Goal: Contribute content: Contribute content

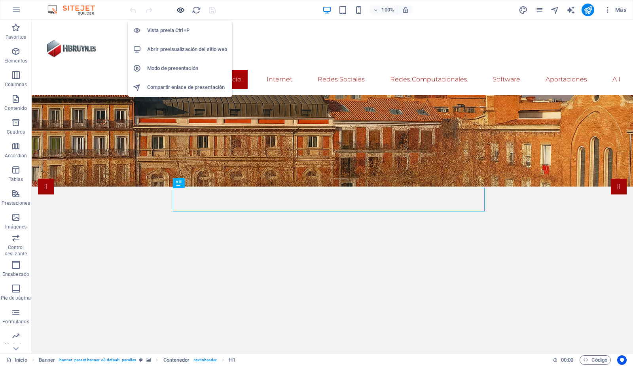
click at [182, 8] on icon "button" at bounding box center [180, 10] width 9 height 9
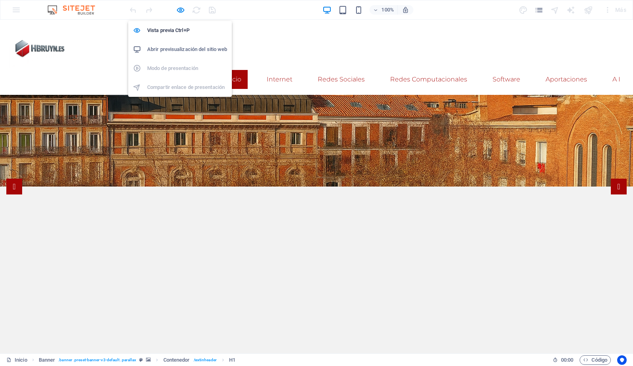
click at [167, 49] on h6 "Abrir previsualización del sitio web" at bounding box center [187, 49] width 80 height 9
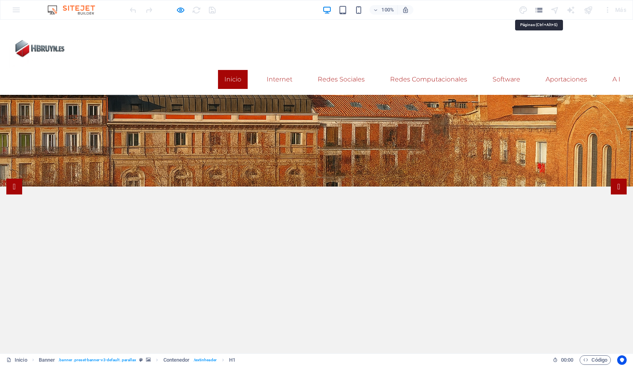
click at [540, 7] on icon "pages" at bounding box center [538, 10] width 9 height 9
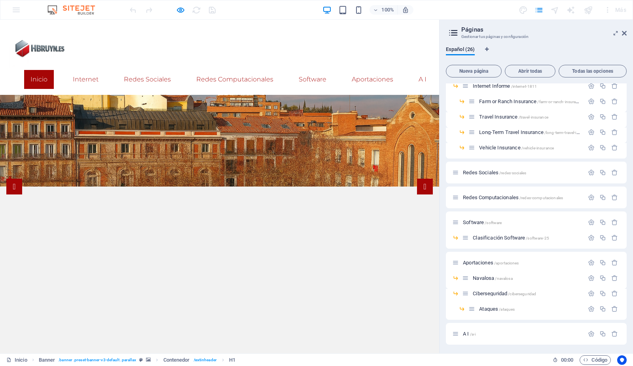
scroll to position [204, 0]
click at [481, 291] on span "Ciberseguridad /ciberseguridad" at bounding box center [504, 293] width 63 height 6
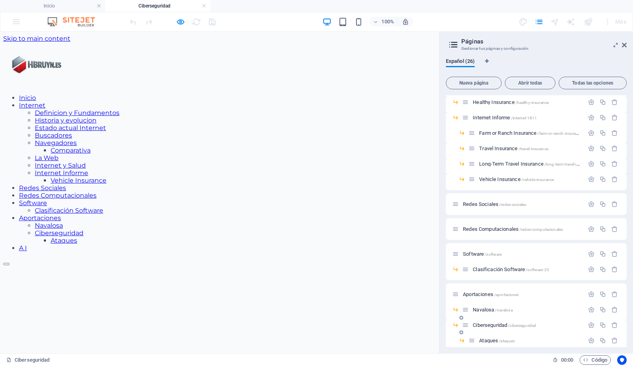
scroll to position [0, 0]
click at [624, 44] on icon at bounding box center [624, 45] width 5 height 6
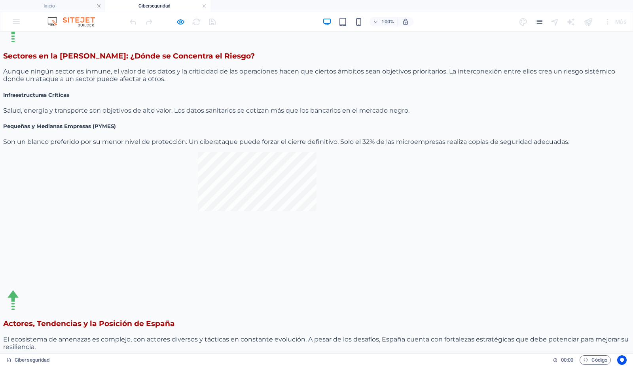
scroll to position [1415, 0]
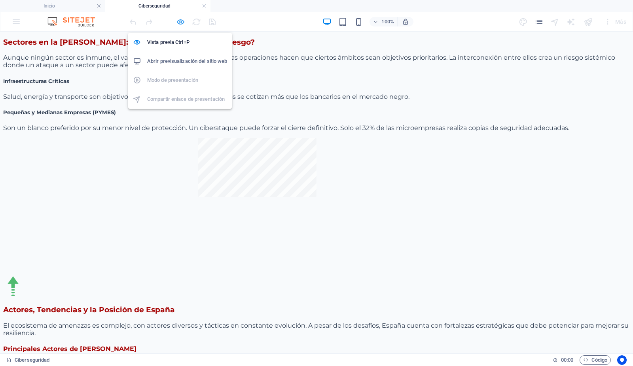
click at [182, 21] on icon "button" at bounding box center [180, 21] width 9 height 9
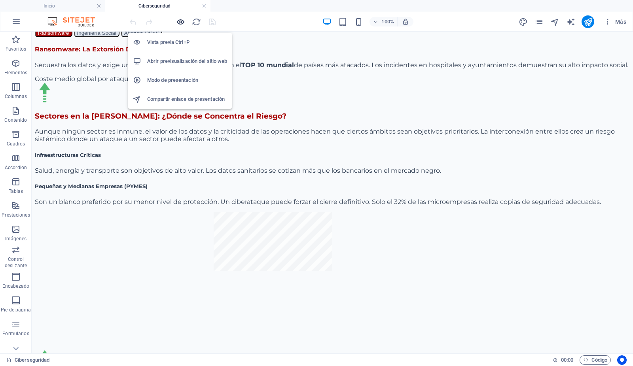
scroll to position [1490, 0]
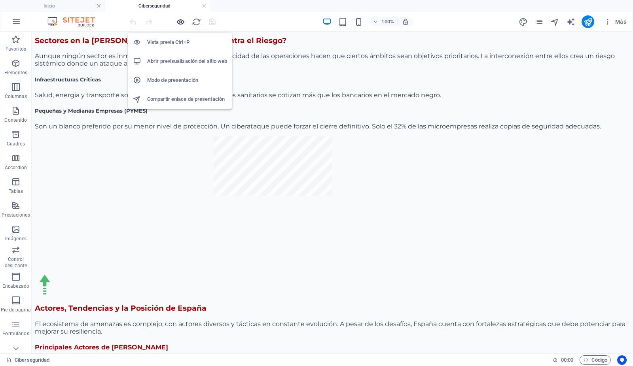
click at [182, 21] on icon "button" at bounding box center [180, 21] width 9 height 9
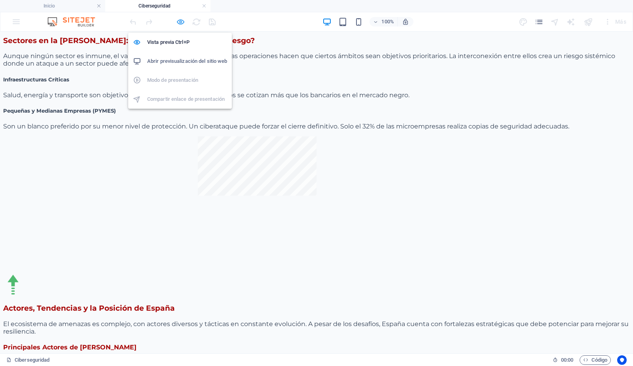
scroll to position [1415, 0]
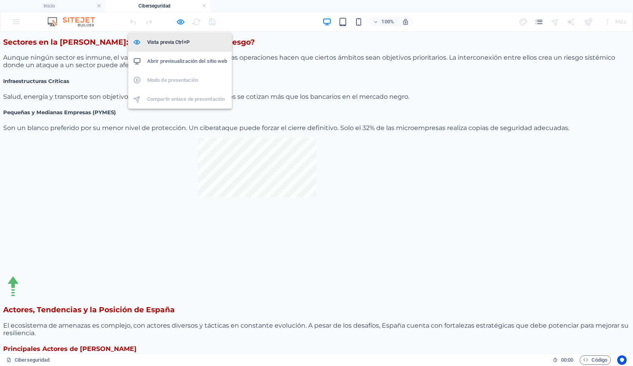
click at [169, 41] on h6 "Vista previa Ctrl+P" at bounding box center [187, 42] width 80 height 9
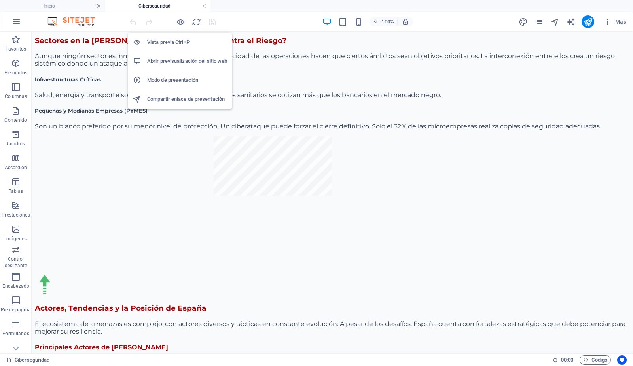
click at [172, 61] on h6 "Abrir previsualización del sitio web" at bounding box center [187, 61] width 80 height 9
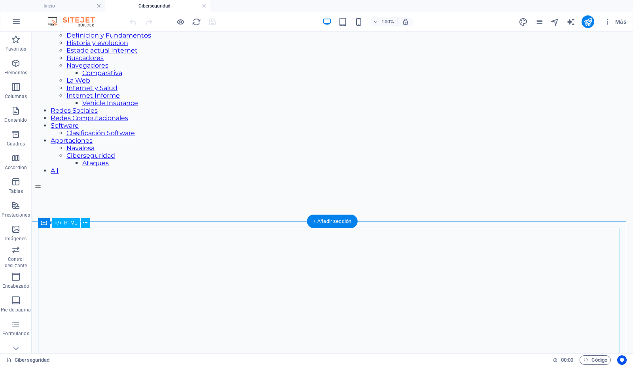
scroll to position [80, 0]
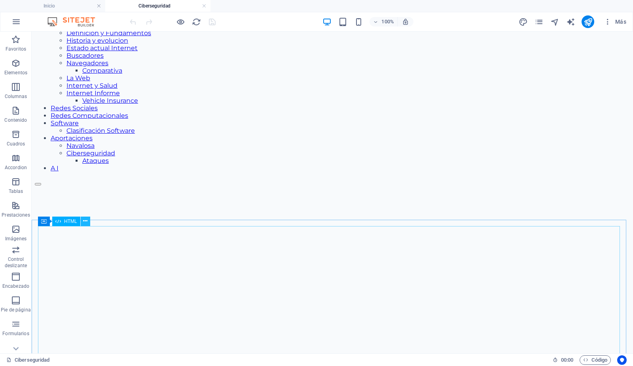
click at [85, 221] on icon at bounding box center [85, 221] width 4 height 8
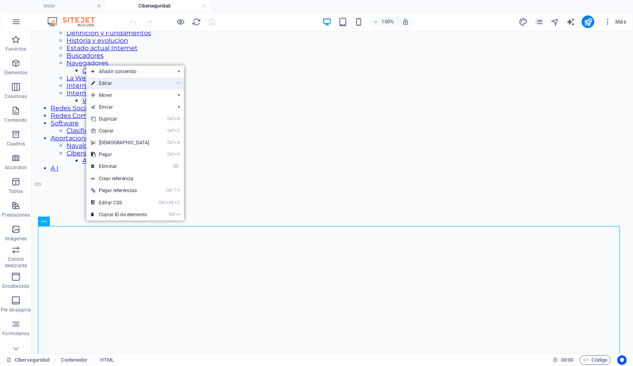
click at [127, 84] on link "⏎ Editar" at bounding box center [120, 84] width 68 height 12
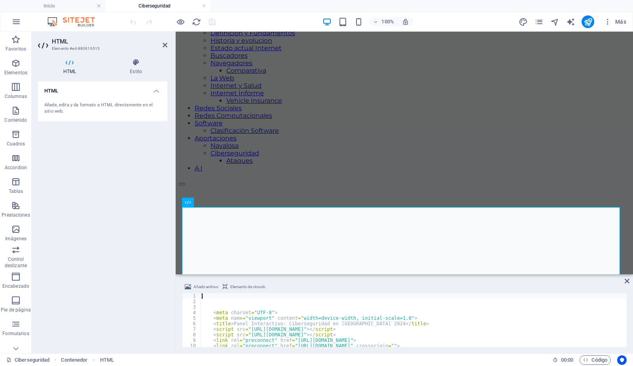
scroll to position [111, 0]
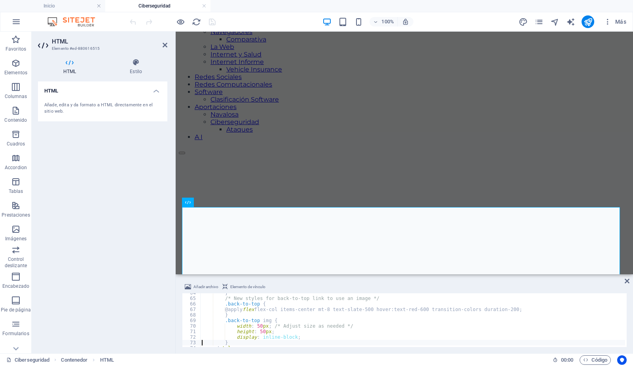
type textarea "</style>"
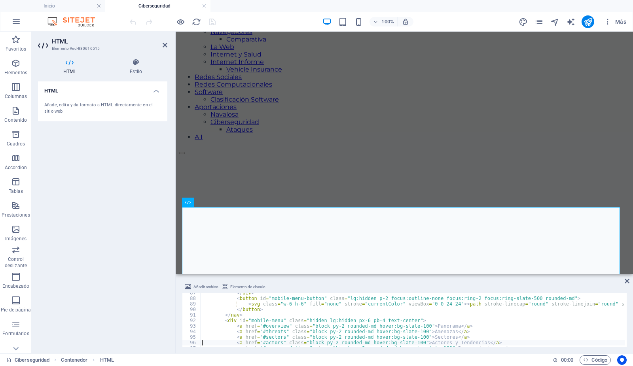
type textarea "<main class="container mx-auto p-4 md:p-8">"
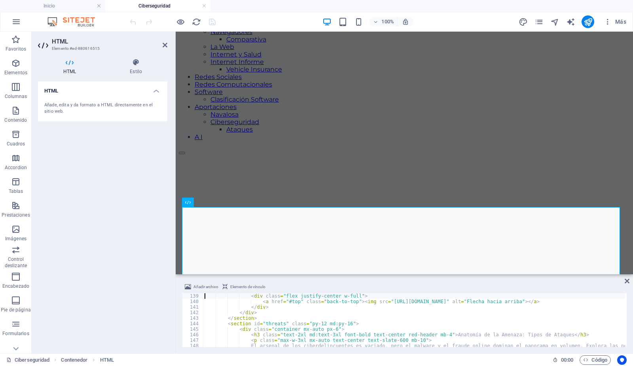
scroll to position [758, 0]
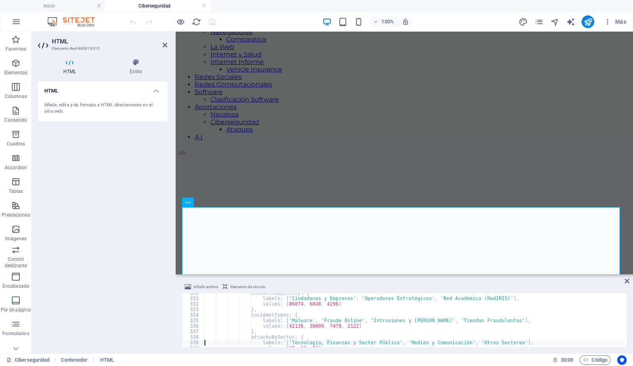
type textarea "};"
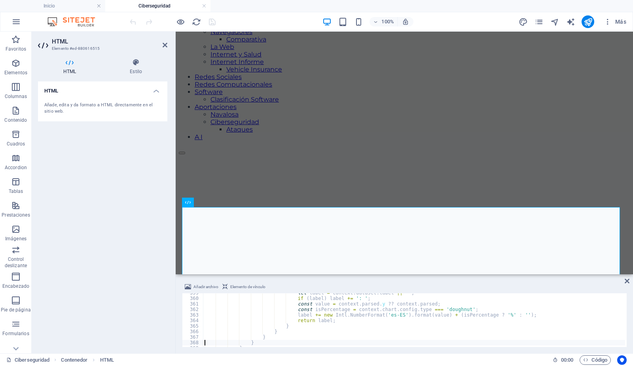
type textarea "};"
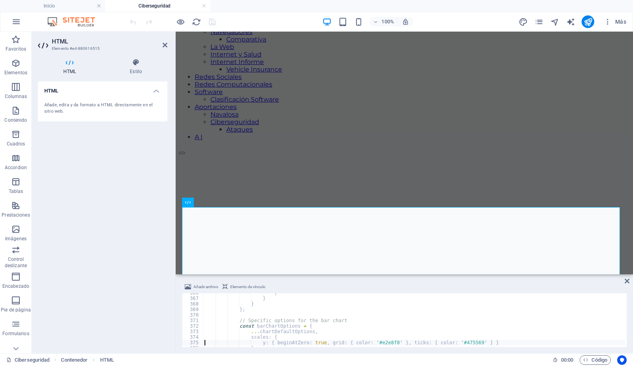
type textarea "};"
type textarea "const doughnutChartOptions = { ...chartDefaultOptions };"
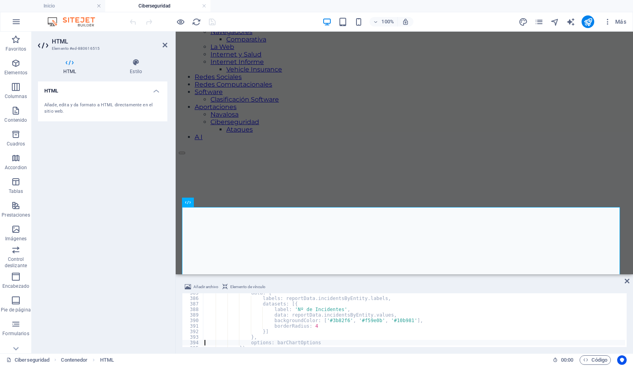
type textarea "});"
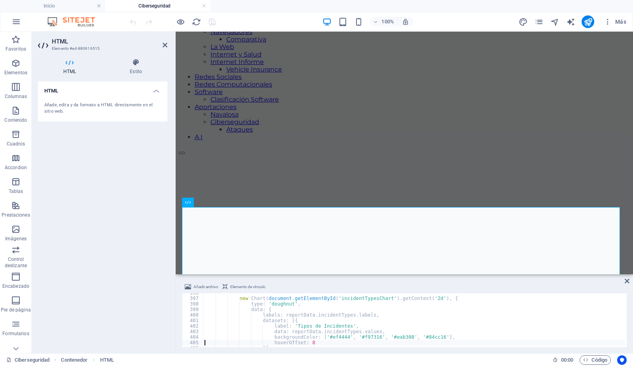
type textarea "});"
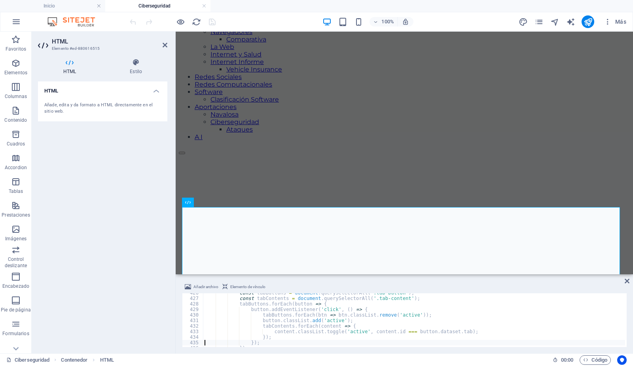
type textarea "});"
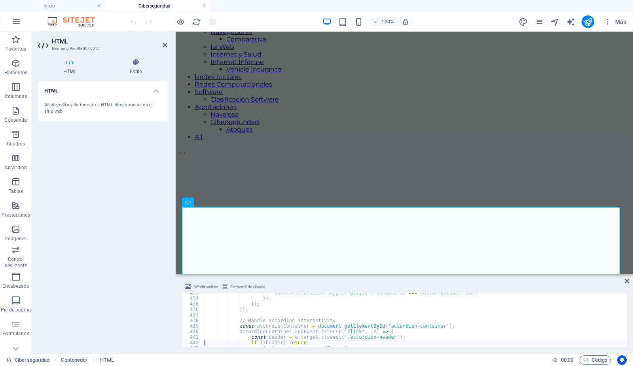
scroll to position [2406, 0]
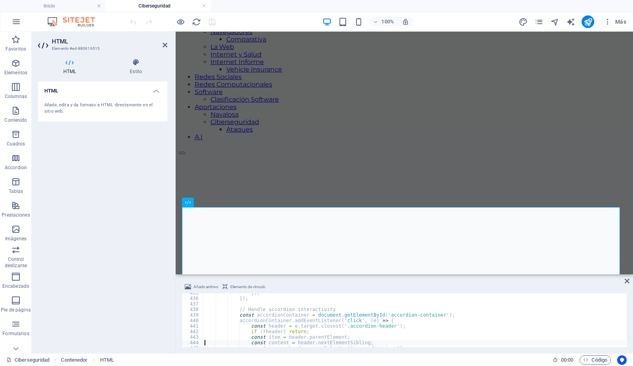
type textarea "const icon = header.querySelector('.accordion-icon');"
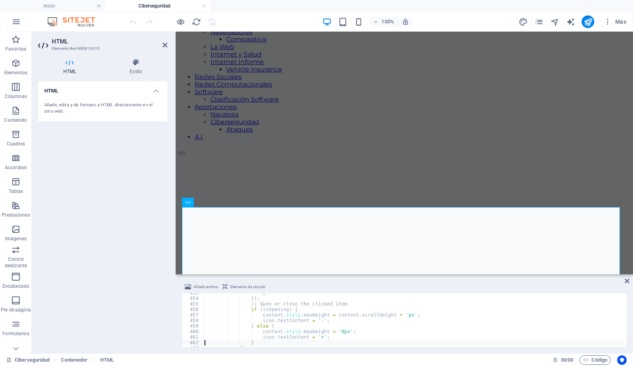
type textarea "});"
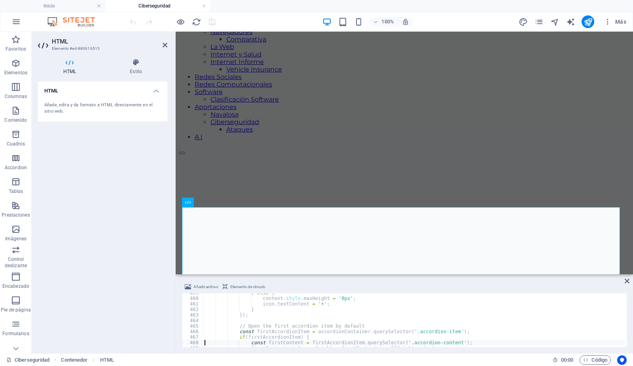
type textarea "}"
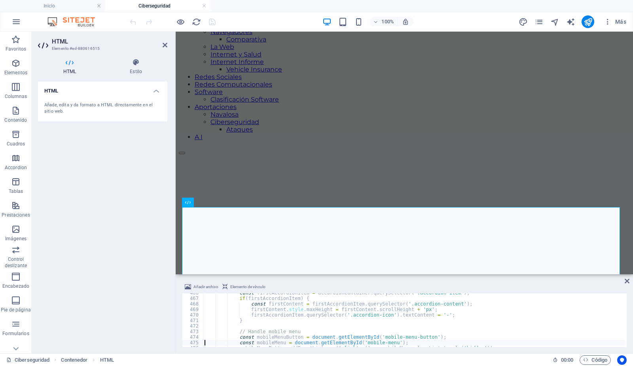
type textarea "mobileMenuButton.addEventListener('click', () => mobileMenu.classList.toggle('h…"
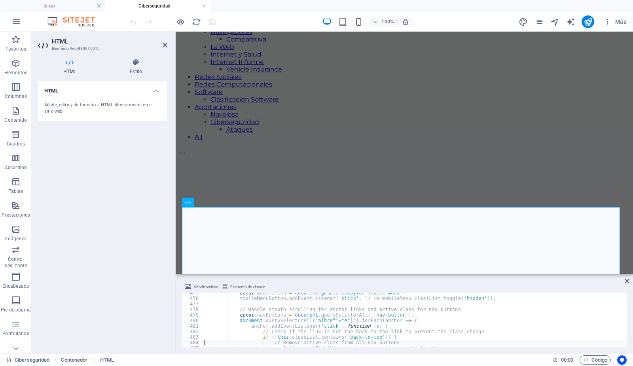
type textarea "navButtons.forEach(btn => btn.classList.remove('active'));"
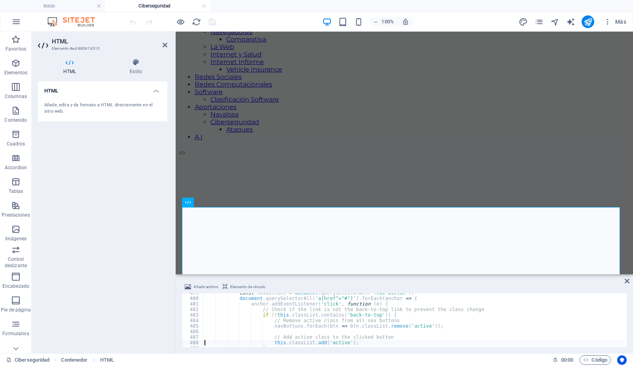
type textarea "}"
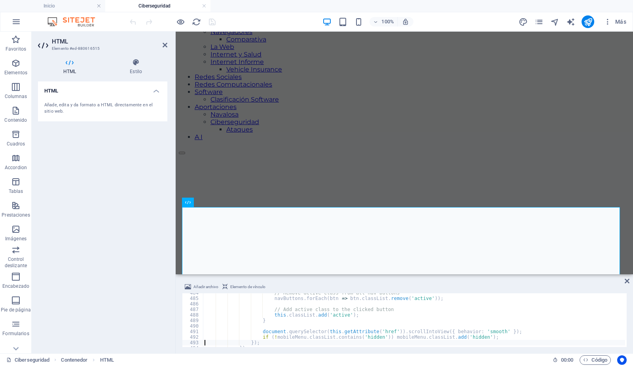
type textarea "});"
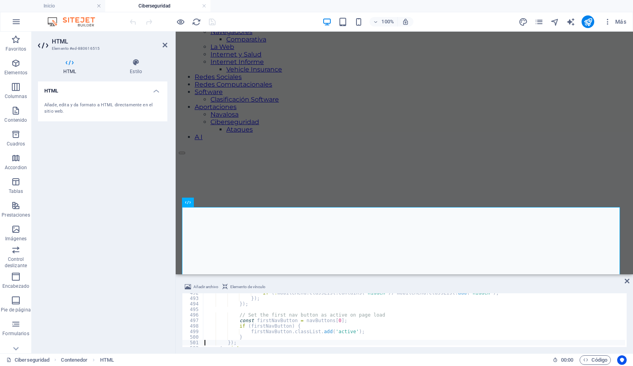
type textarea "</script>"
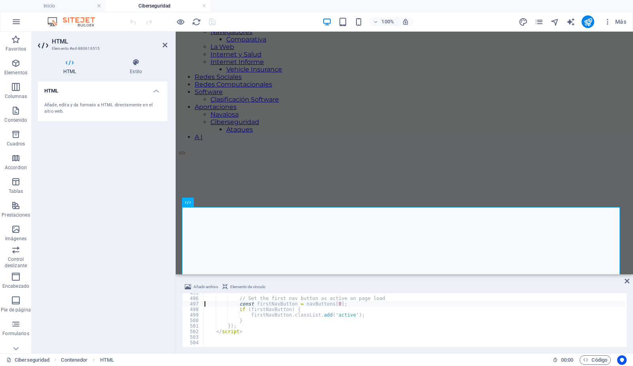
type textarea "// Set the first nav button as active on page load"
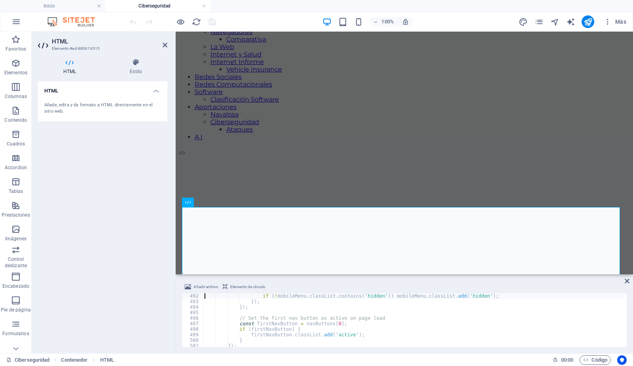
type textarea "document.querySelector(this.getAttribute('href')).scrollIntoView({ behavior: 's…"
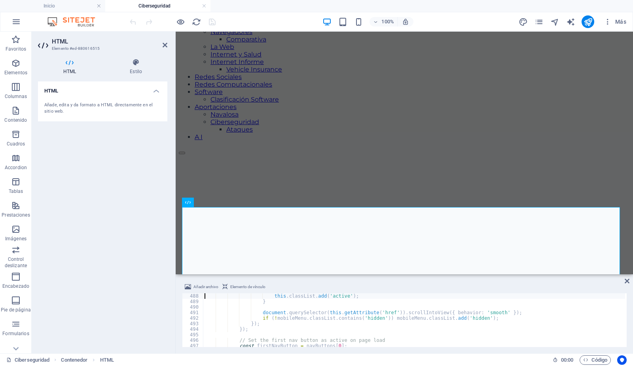
type textarea "// Add active class to the clicked button"
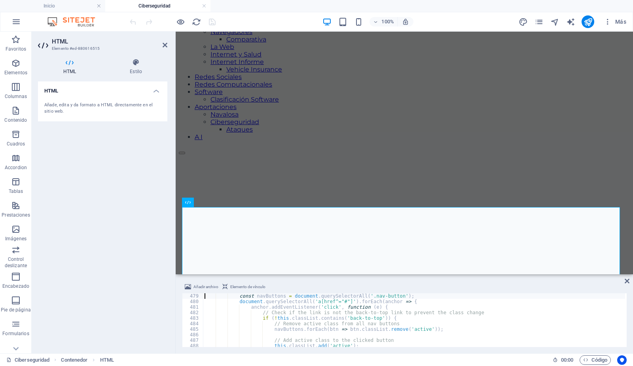
type textarea "// Handle smooth scrolling for anchor links and active class for nav buttons"
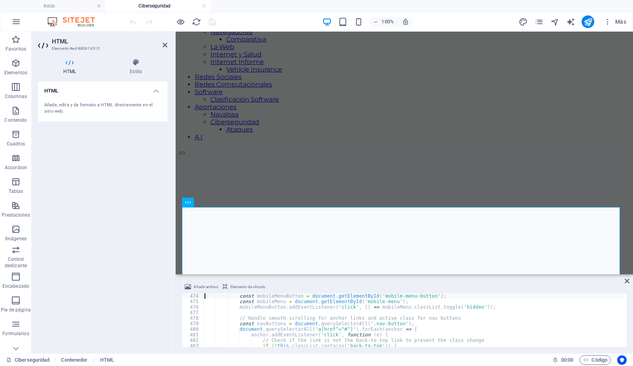
type textarea "// Handle mobile menu"
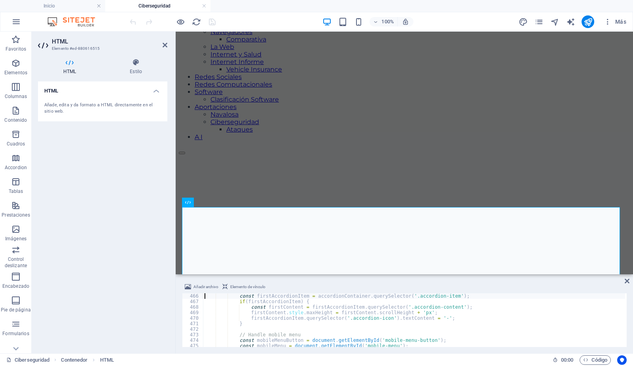
type textarea "// Open the first accordion item by default"
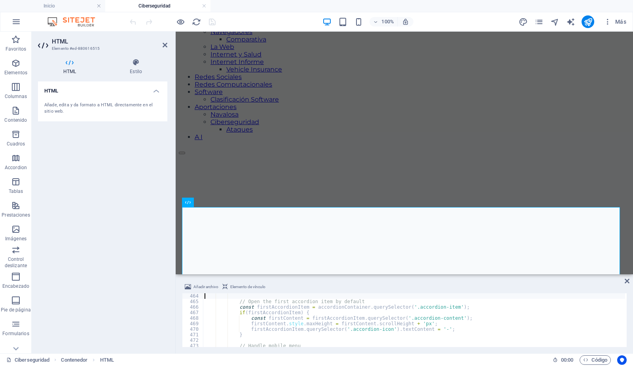
scroll to position [2564, 0]
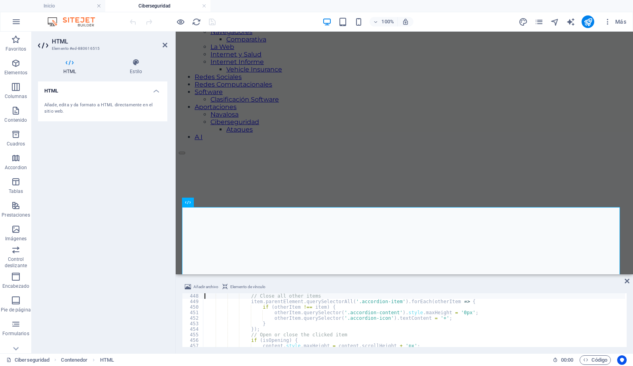
type textarea "const isOpening = content.style.maxHeight === '0px' || !content.style.maxHeight;"
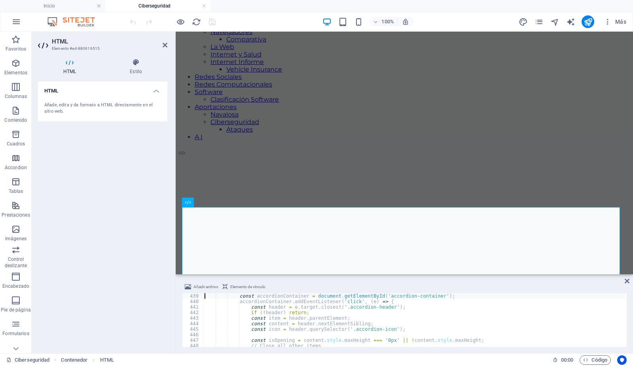
scroll to position [2425, 0]
type textarea "// Handle accordion interactivity"
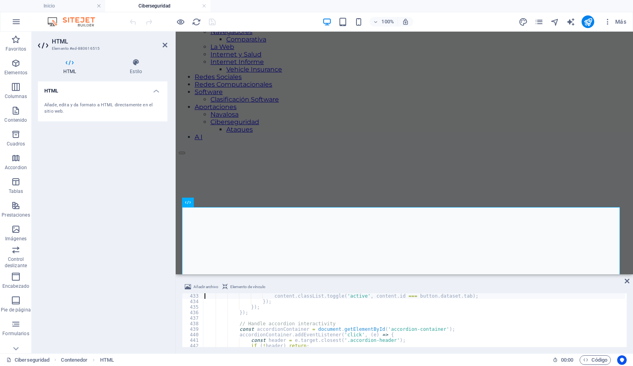
scroll to position [2392, 0]
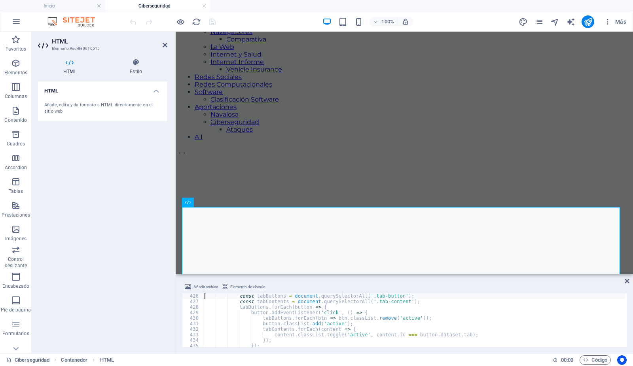
type textarea "// Handle tab interactivity"
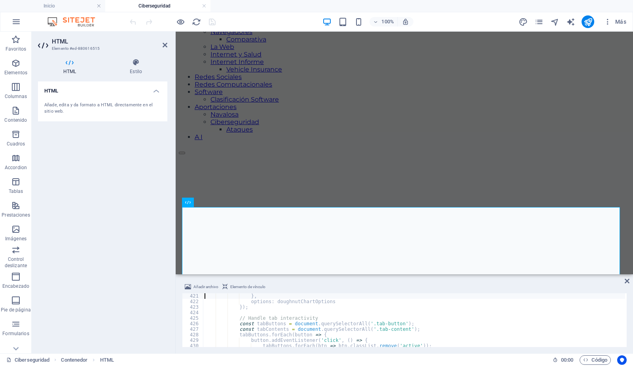
scroll to position [2320, 0]
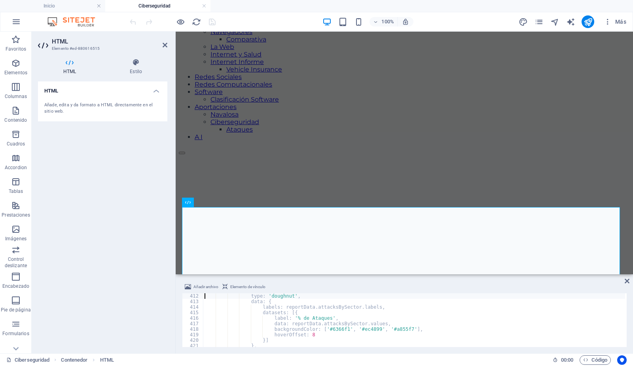
type textarea "new Chart(document.getElementById('attacksBySectorChart').getContext('2d'), {"
type textarea "new Chart(document.getElementById('incidentTypesChart').getContext('2d'), {"
type textarea "// Create the charts"
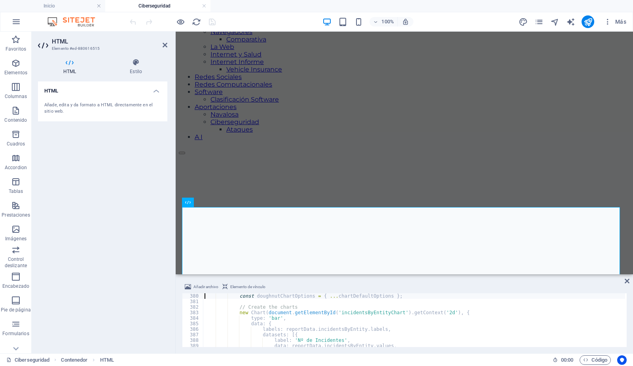
type textarea "// Specific options for the doughnut charts"
type textarea "// Specific options for the bar chart"
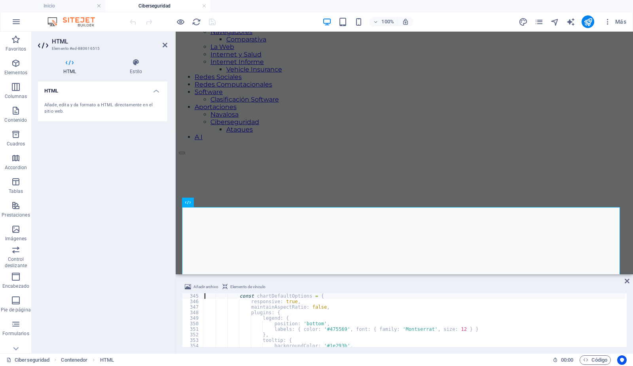
type textarea "// Default options for all charts"
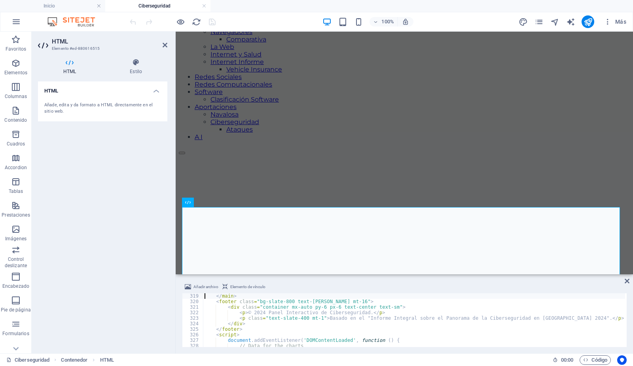
scroll to position [1755, 0]
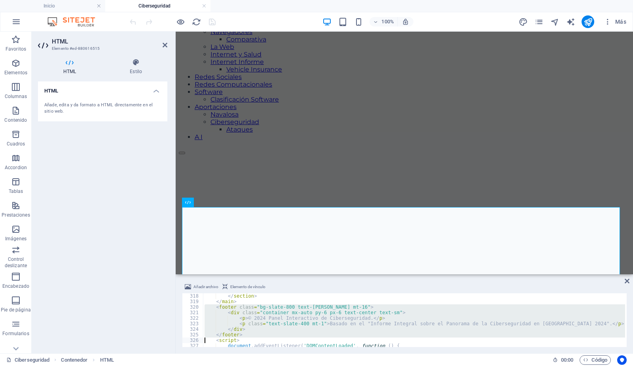
type textarea "<script>"
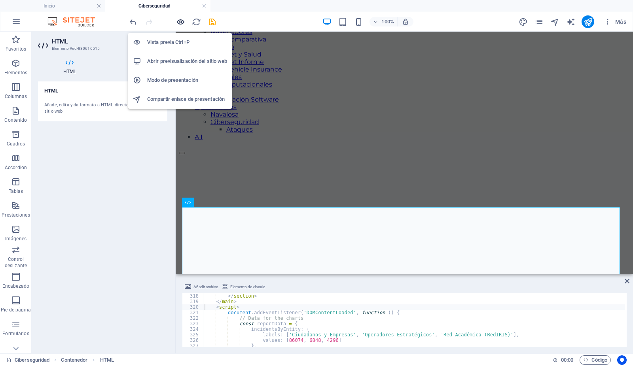
click at [179, 20] on icon "button" at bounding box center [180, 21] width 9 height 9
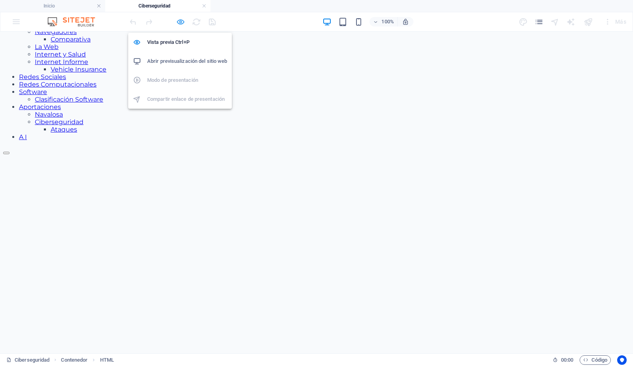
scroll to position [80, 0]
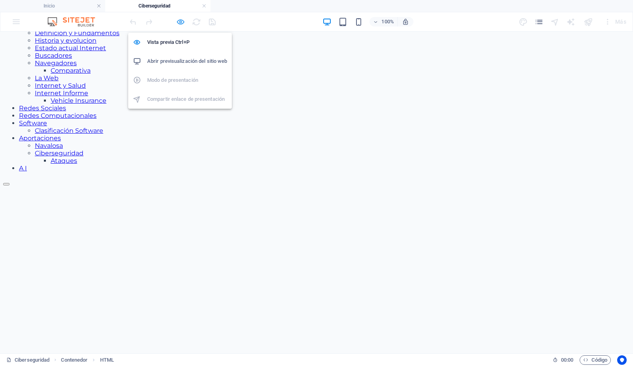
click at [182, 21] on icon "button" at bounding box center [180, 21] width 9 height 9
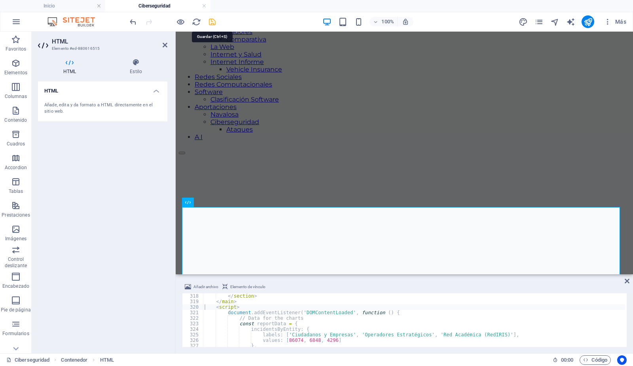
click at [212, 22] on icon "save" at bounding box center [212, 21] width 9 height 9
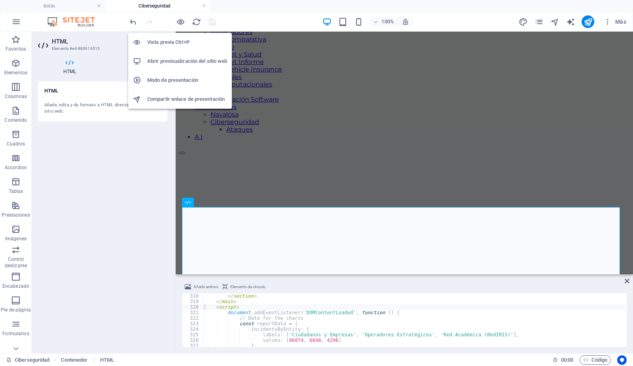
click at [177, 61] on h6 "Abrir previsualización del sitio web" at bounding box center [187, 61] width 80 height 9
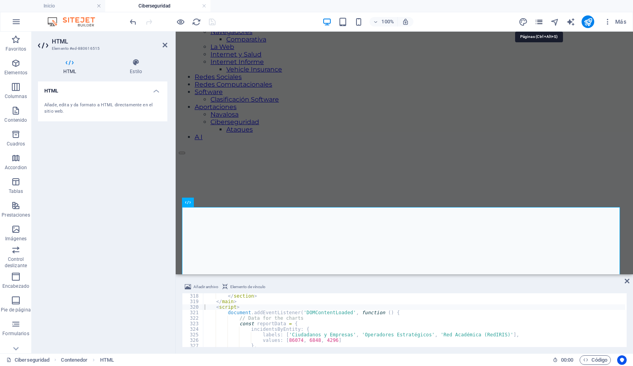
click at [541, 21] on icon "pages" at bounding box center [538, 21] width 9 height 9
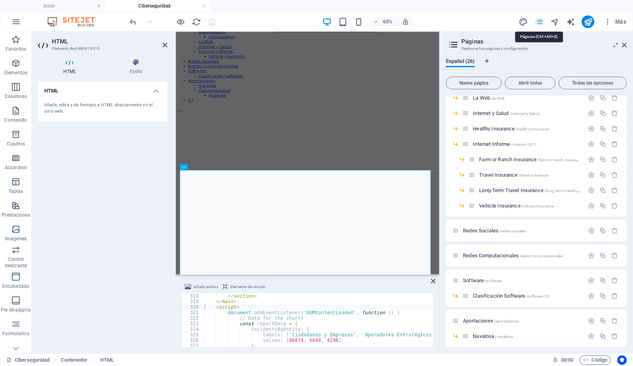
scroll to position [216, 0]
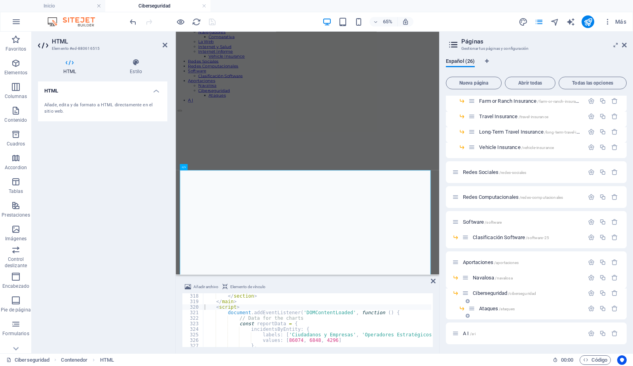
click at [485, 307] on span "Ataques /ataques" at bounding box center [497, 309] width 36 height 6
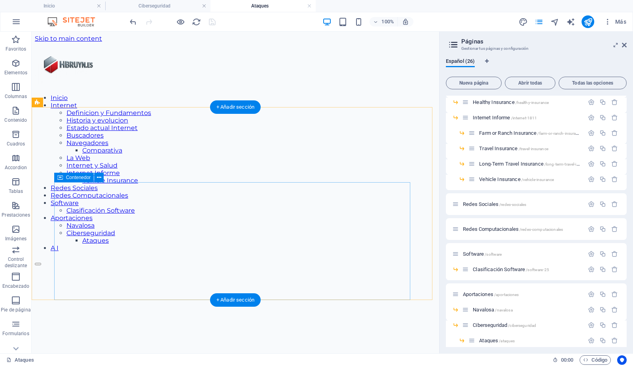
scroll to position [0, 0]
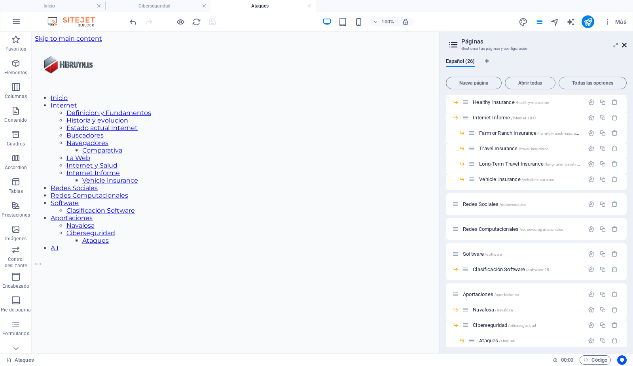
click at [624, 45] on icon at bounding box center [624, 45] width 5 height 6
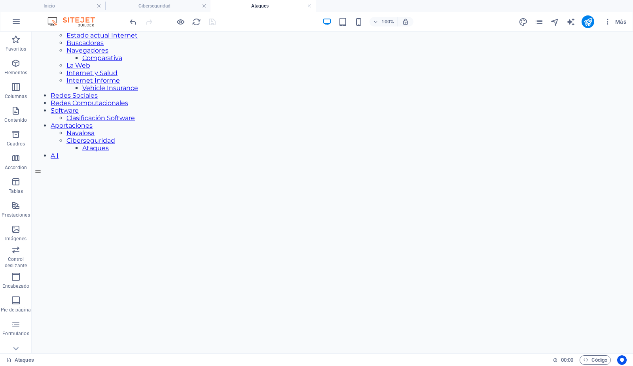
scroll to position [98, 0]
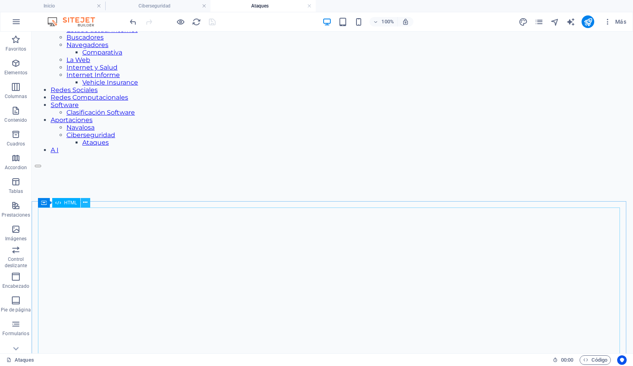
click at [86, 201] on icon at bounding box center [85, 203] width 4 height 8
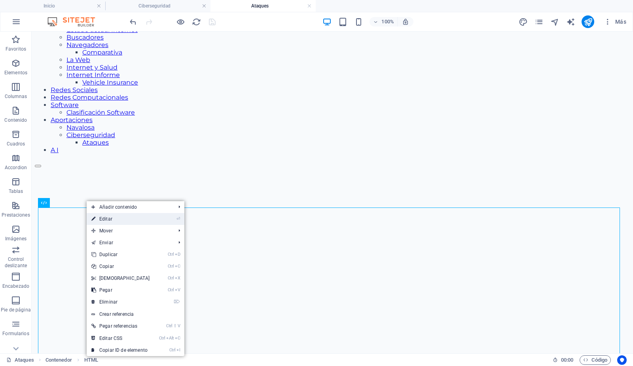
click at [95, 219] on icon at bounding box center [93, 219] width 4 height 12
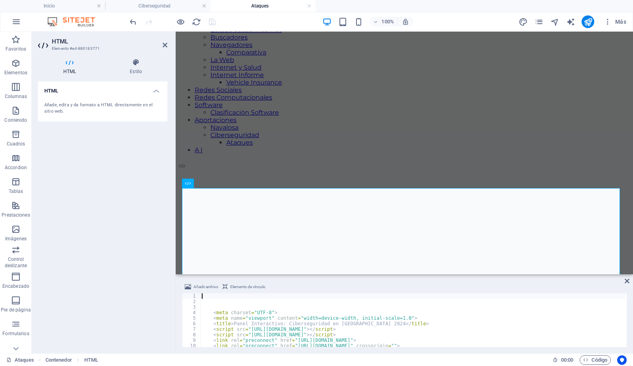
scroll to position [130, 0]
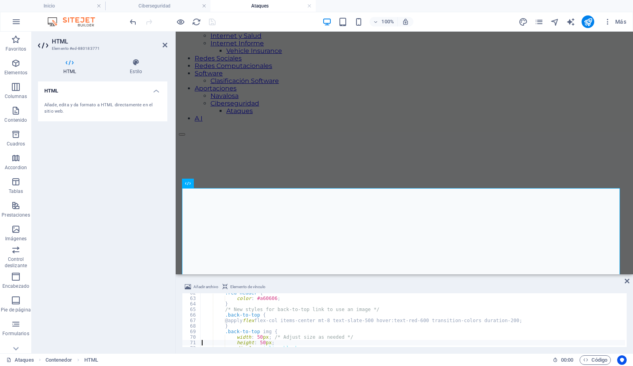
type textarea "</style>"
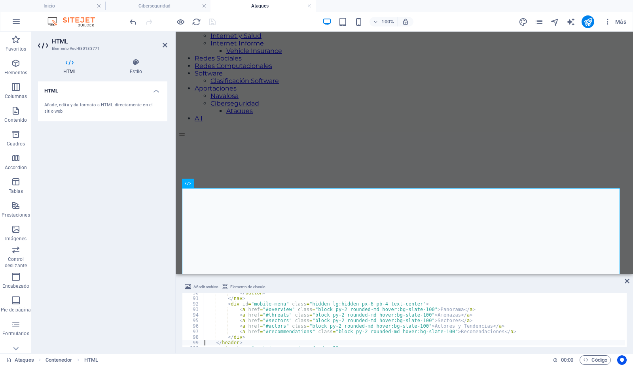
type textarea "<main class="container mx-auto p-4 md:p-8">"
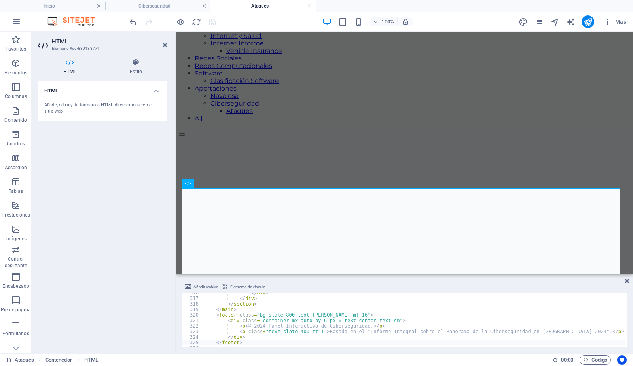
scroll to position [1747, 0]
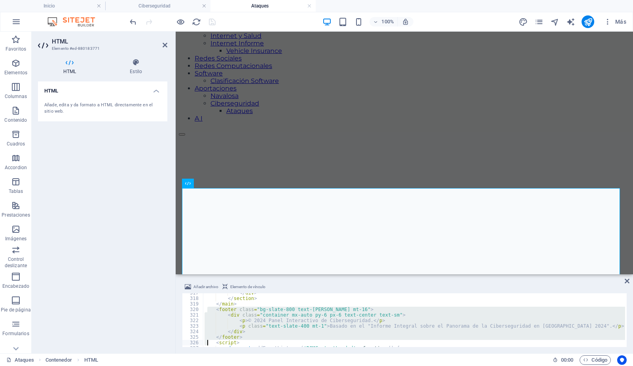
scroll to position [1752, 0]
type textarea "<script>"
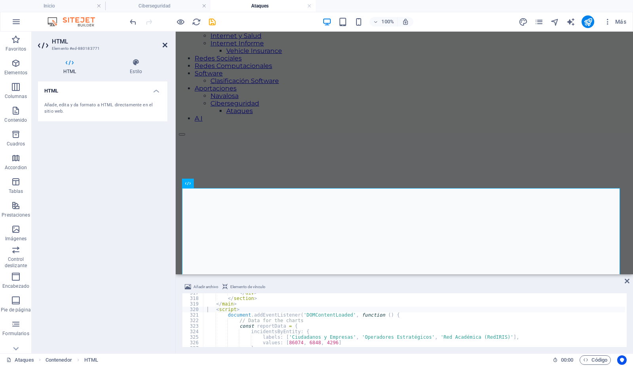
click at [165, 45] on icon at bounding box center [165, 45] width 5 height 6
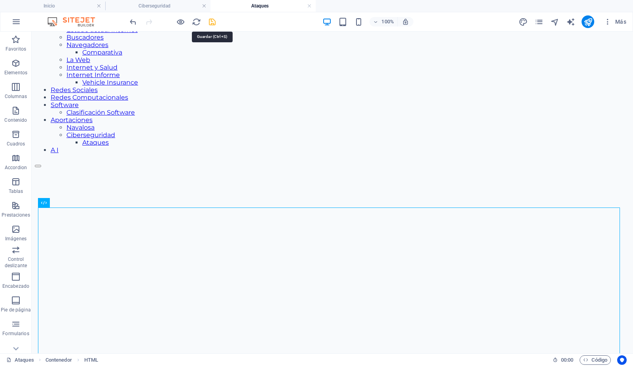
click at [210, 21] on icon "save" at bounding box center [212, 21] width 9 height 9
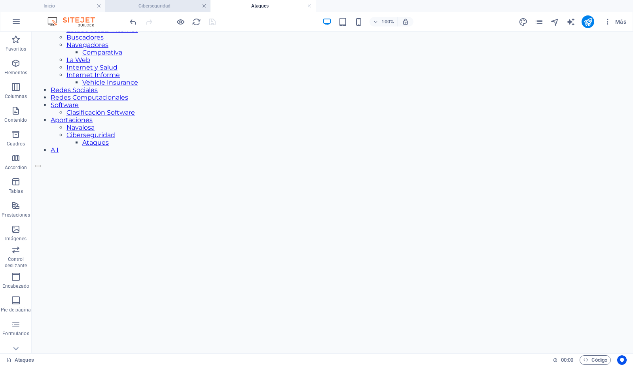
click at [204, 5] on link at bounding box center [204, 6] width 5 height 8
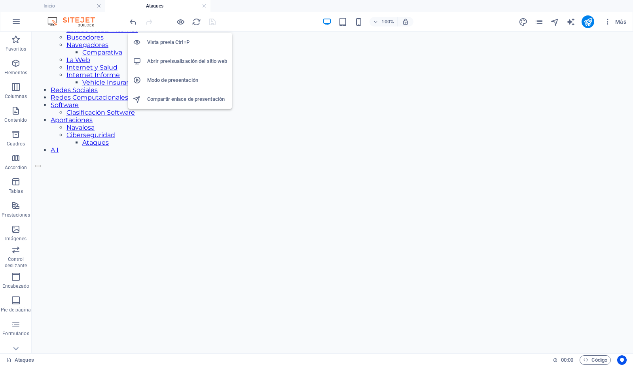
click at [181, 61] on h6 "Abrir previsualización del sitio web" at bounding box center [187, 61] width 80 height 9
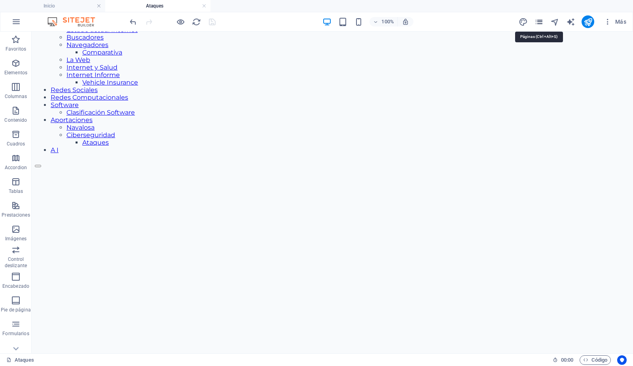
click at [540, 21] on icon "pages" at bounding box center [538, 21] width 9 height 9
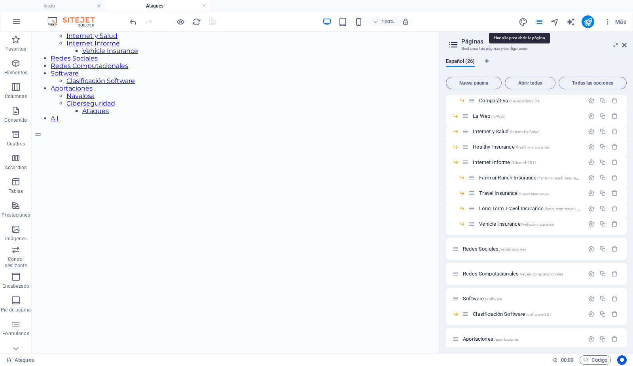
scroll to position [161, 0]
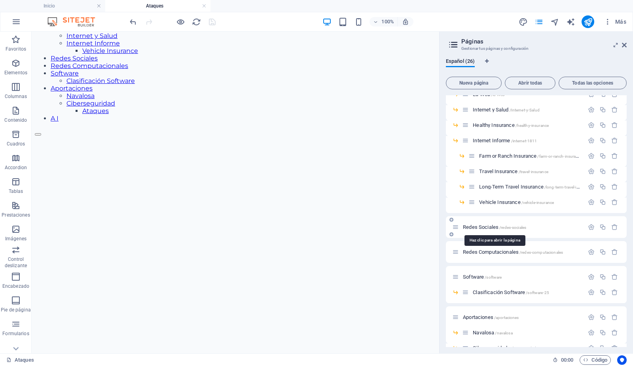
click at [478, 224] on span "Redes Sociales /redes-sociales" at bounding box center [494, 227] width 63 height 6
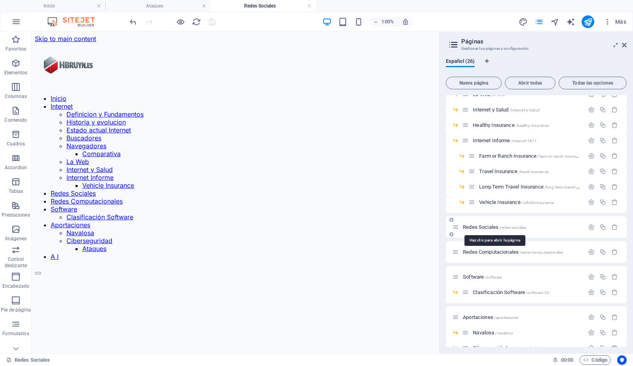
scroll to position [0, 0]
click at [624, 43] on icon at bounding box center [624, 45] width 5 height 6
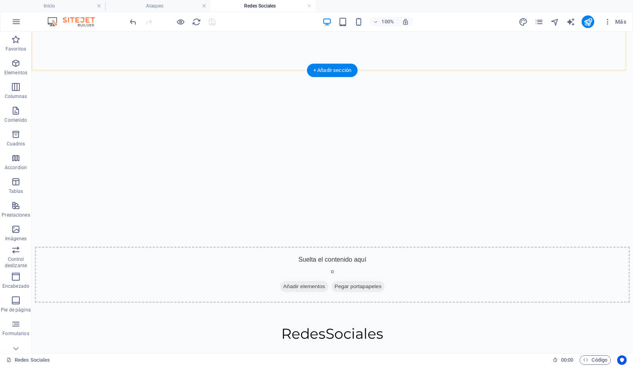
scroll to position [284, 0]
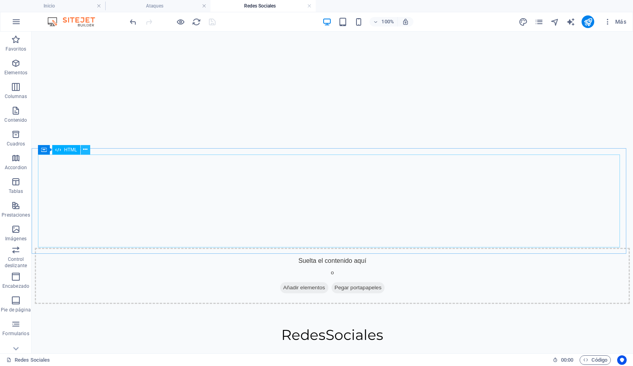
click at [85, 150] on icon at bounding box center [85, 150] width 4 height 8
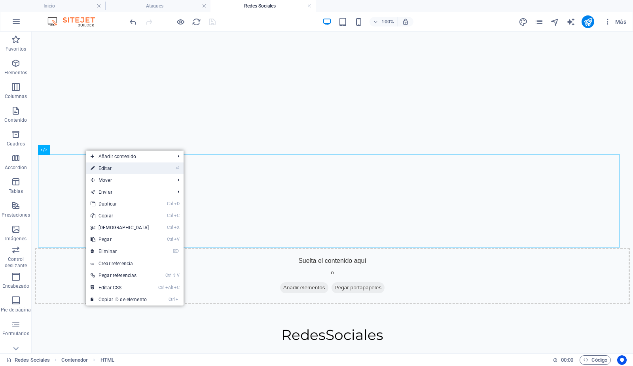
click at [97, 168] on link "⏎ Editar" at bounding box center [120, 169] width 68 height 12
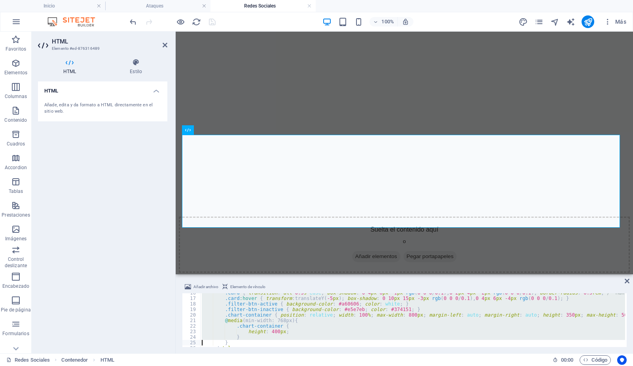
type textarea "</style>"
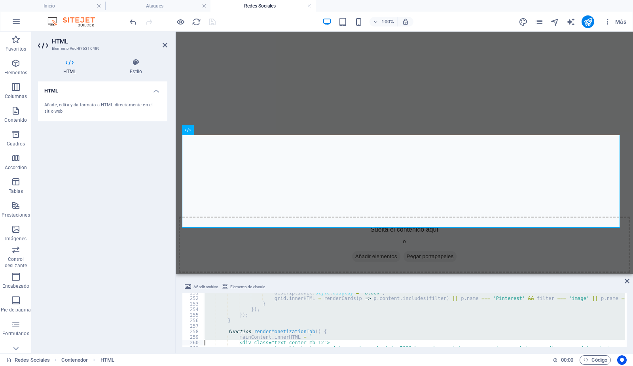
type textarea "<div class="text-center mb-12"> <p class="text-xl max-w-4xl mx-auto text-slate-…"
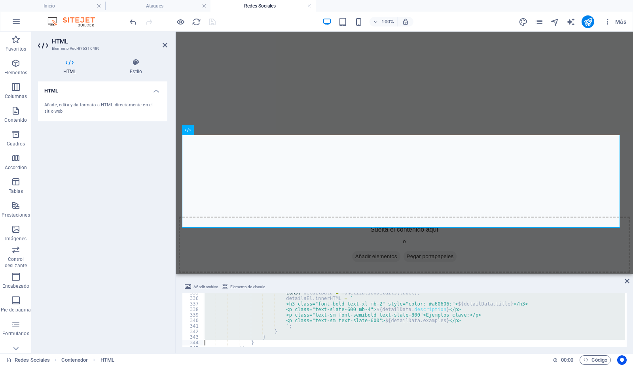
type textarea "<div class="text-center mb-12"> <p class="text-xl max-w-4xl mx-auto text-slate-…"
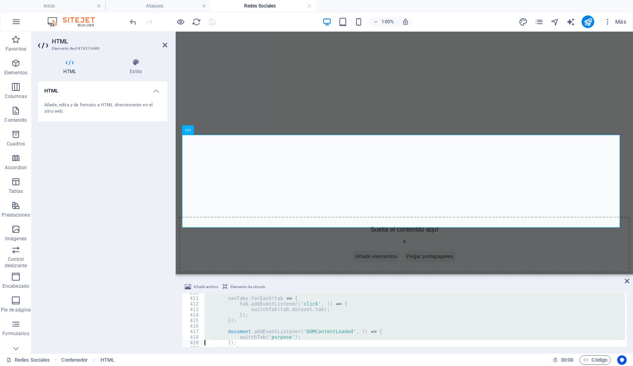
type textarea "</script>"
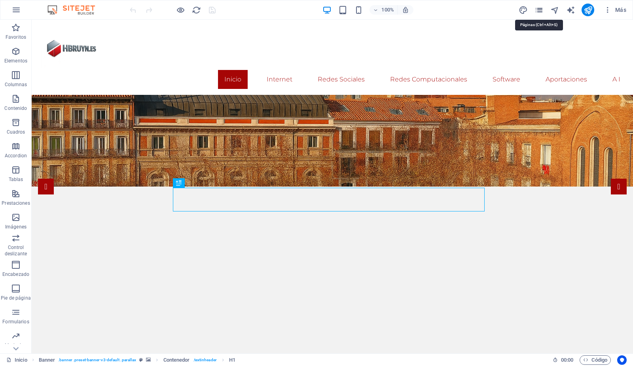
click at [541, 9] on icon "pages" at bounding box center [538, 10] width 9 height 9
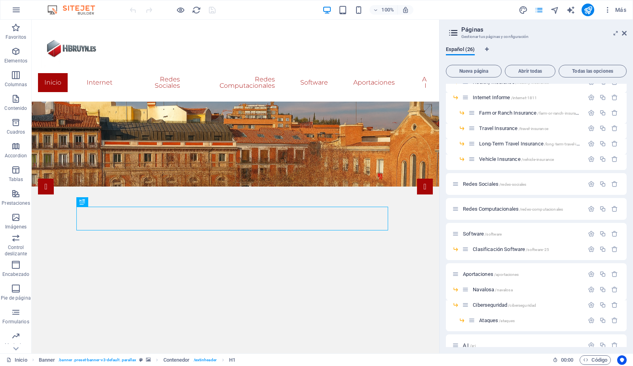
scroll to position [204, 0]
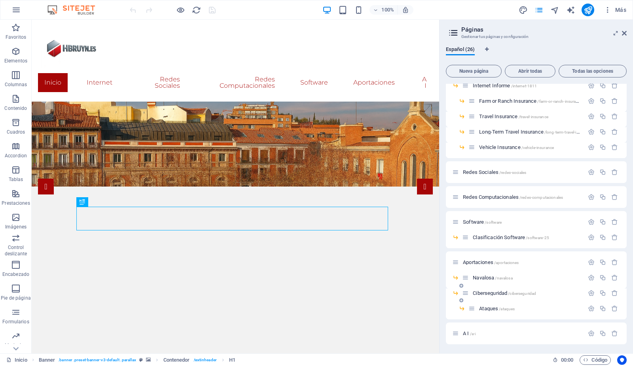
click at [486, 293] on span "Ciberseguridad /ciberseguridad" at bounding box center [504, 293] width 63 height 6
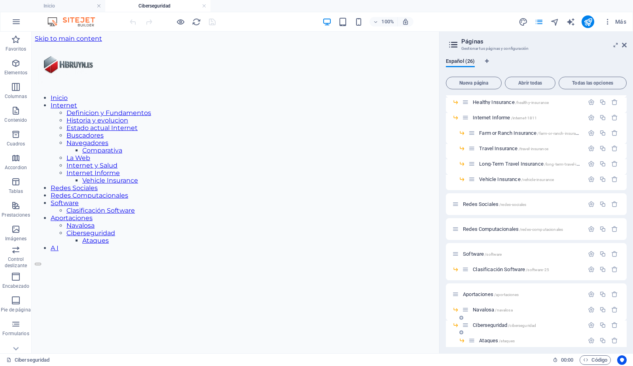
scroll to position [0, 0]
click at [626, 47] on icon at bounding box center [624, 45] width 5 height 6
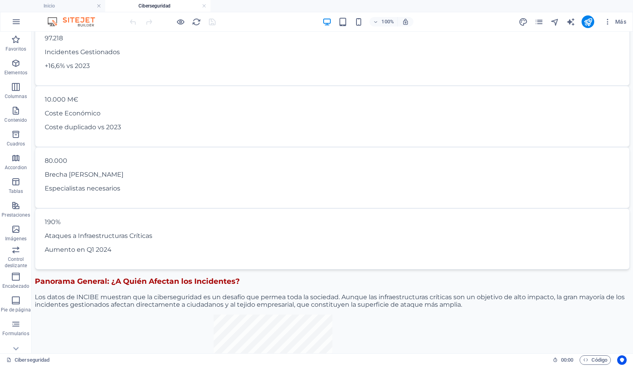
scroll to position [768, 0]
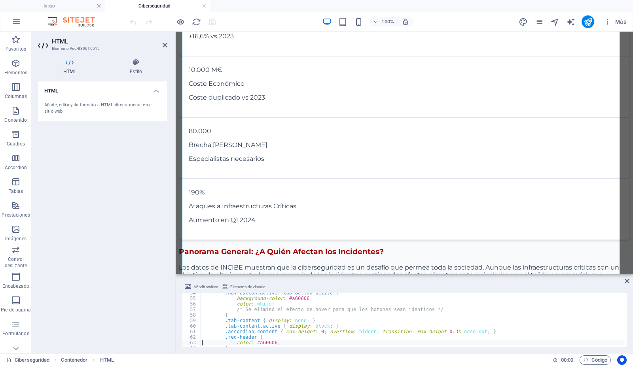
scroll to position [302, 0]
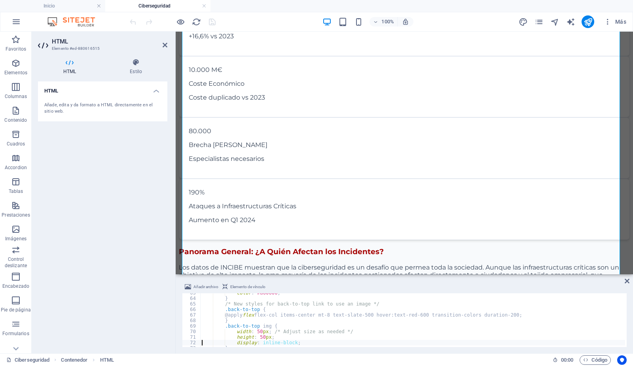
type textarea "</style>"
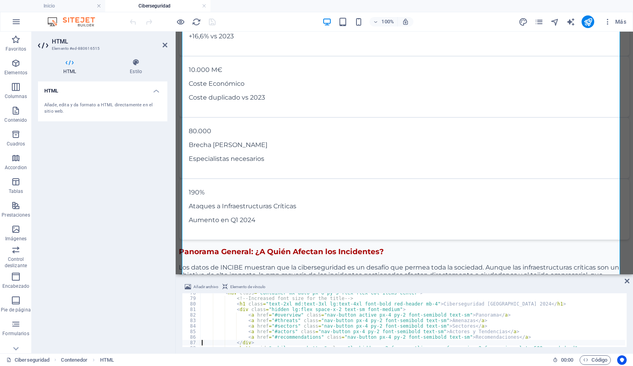
scroll to position [429, 0]
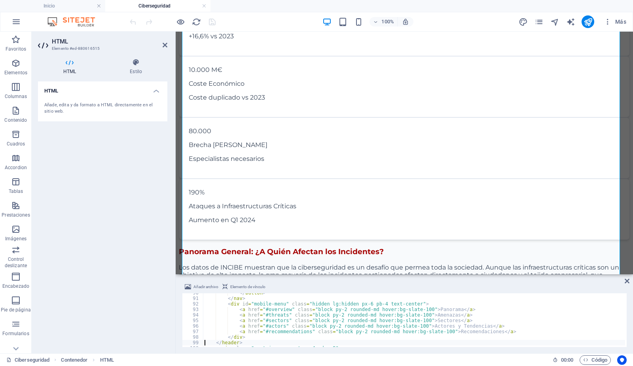
type textarea "<main class="container mx-auto p-4 md:p-8">"
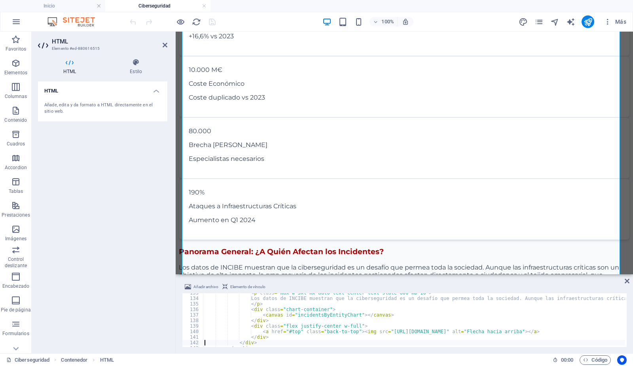
scroll to position [739, 0]
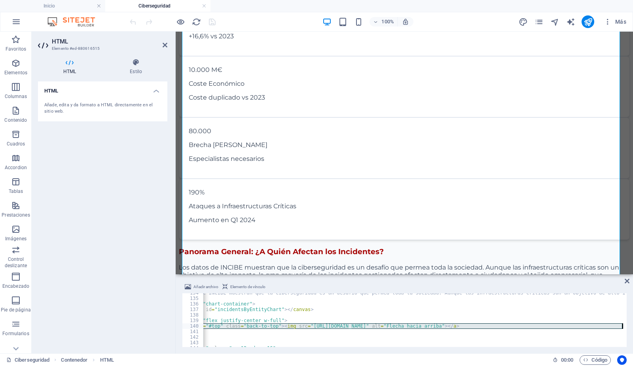
scroll to position [0, 83]
type textarea "<a href="#top" class="back-to-top"><img src="https://cdn1.site-media.eu/images/…"
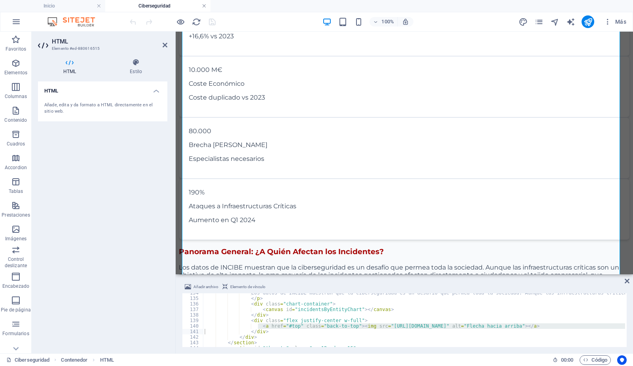
click at [205, 5] on link at bounding box center [204, 6] width 5 height 8
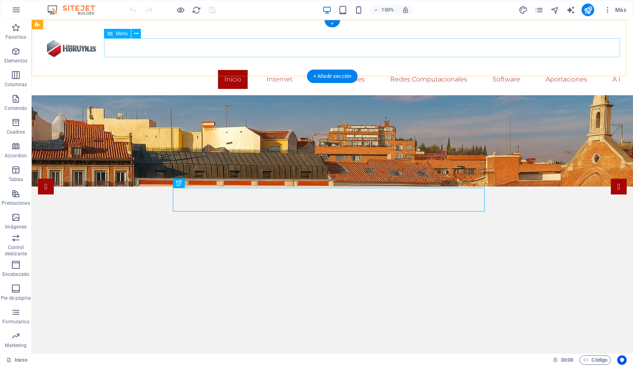
click at [324, 70] on nav "Inicio Internet Definicion y Fundamentos Historia y evolucion Estado actual Int…" at bounding box center [332, 79] width 589 height 19
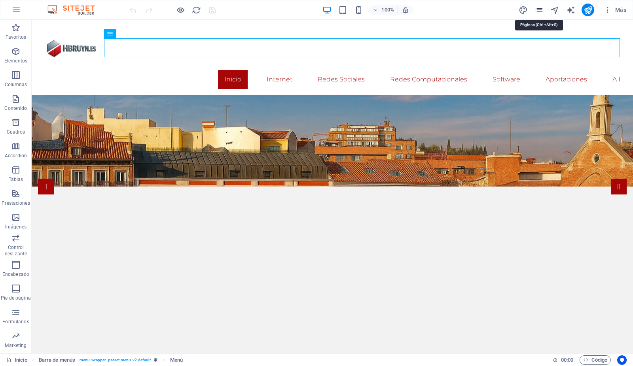
click at [541, 10] on icon "pages" at bounding box center [538, 10] width 9 height 9
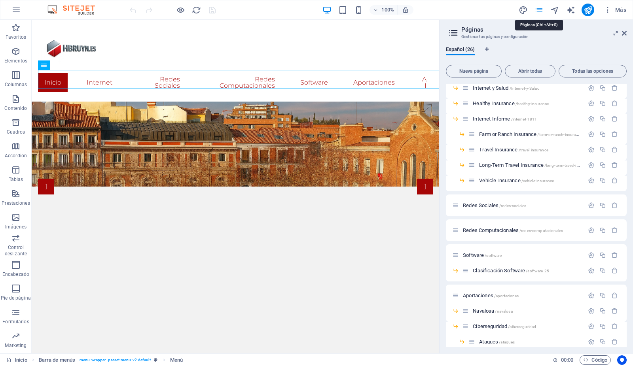
scroll to position [174, 0]
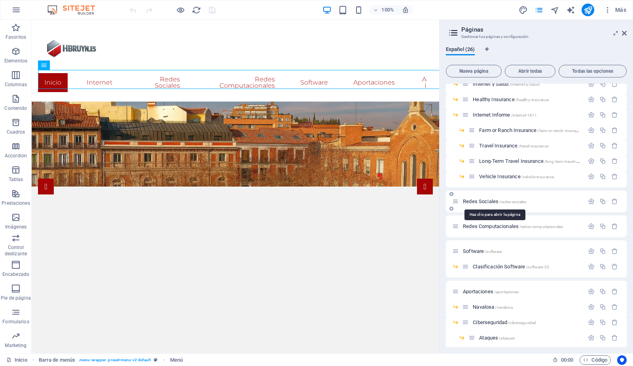
click at [483, 199] on span "Redes Sociales /redes-sociales" at bounding box center [494, 202] width 63 height 6
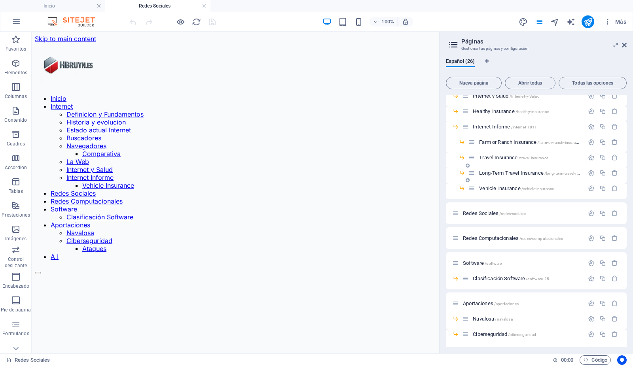
scroll to position [0, 0]
click at [624, 44] on icon at bounding box center [624, 45] width 5 height 6
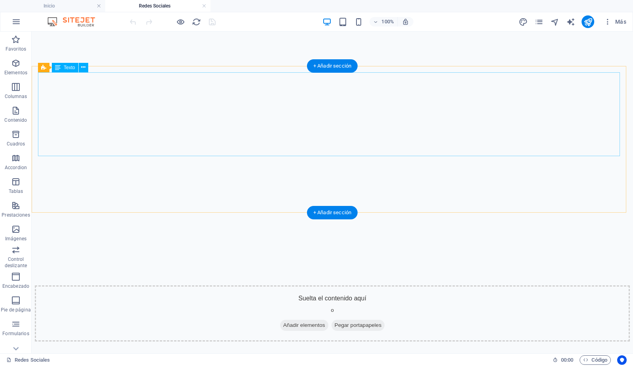
scroll to position [240, 0]
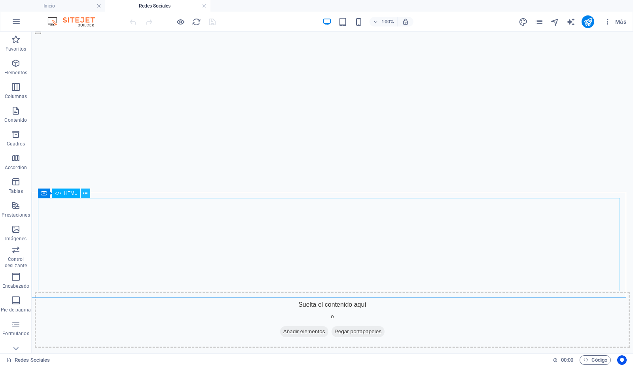
click at [85, 195] on icon at bounding box center [85, 193] width 4 height 8
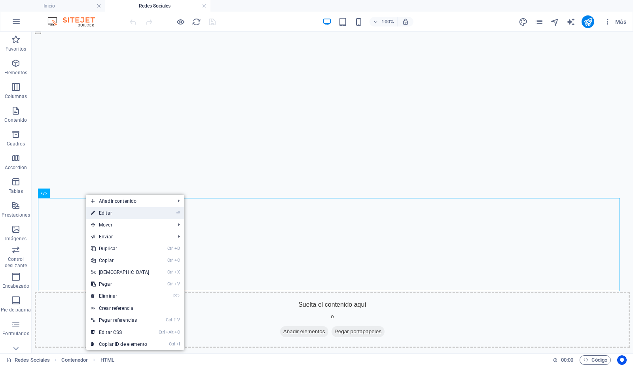
click at [104, 213] on link "⏎ Editar" at bounding box center [120, 213] width 68 height 12
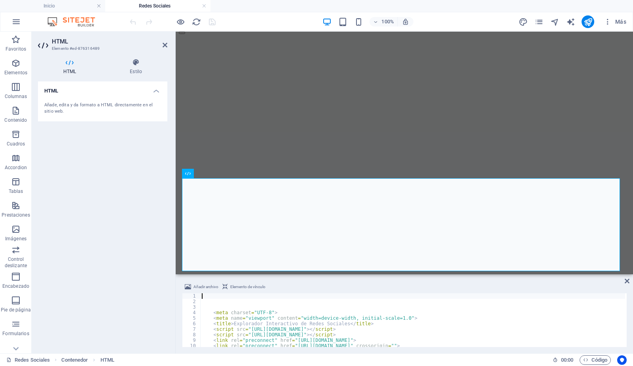
scroll to position [260, 0]
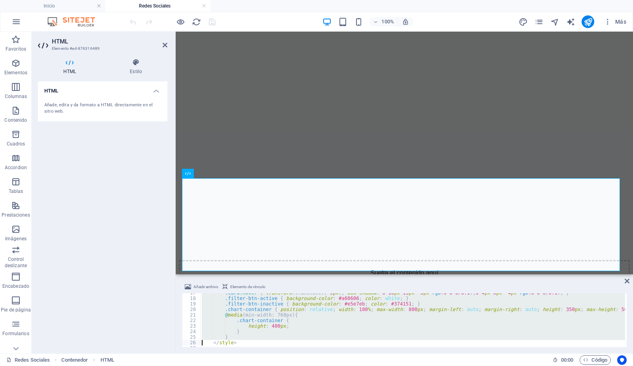
type textarea "</style>"
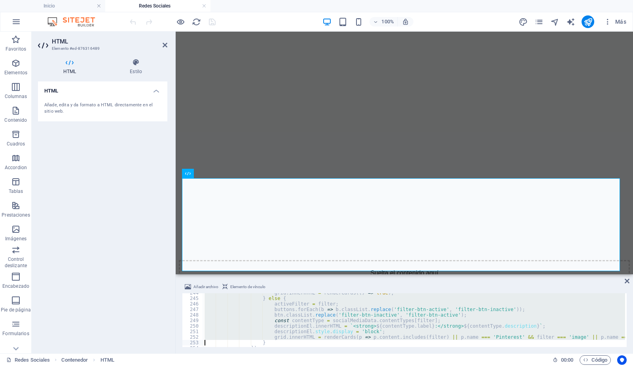
type textarea "<div class="text-center mb-12"> <p class="text-xl max-w-4xl mx-auto text-slate-…"
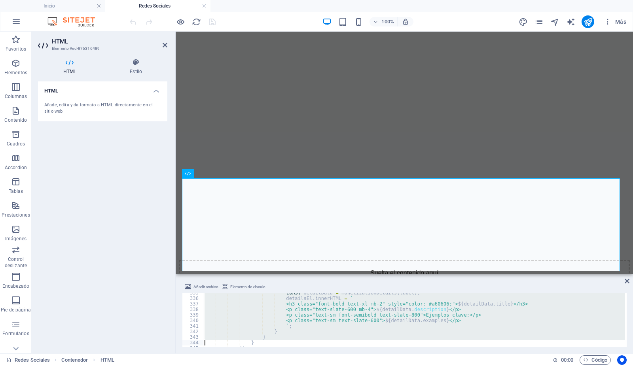
type textarea "<div class="text-center mb-12"> <p class="text-xl max-w-4xl mx-auto text-slate-…"
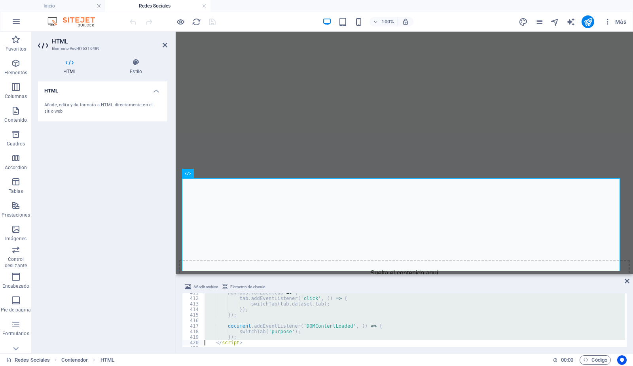
type textarea "</script>"
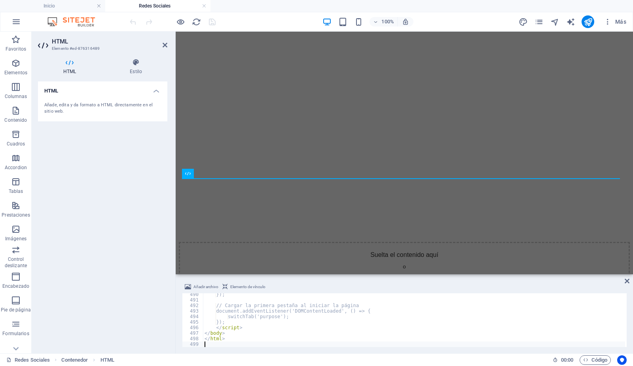
scroll to position [2709, 0]
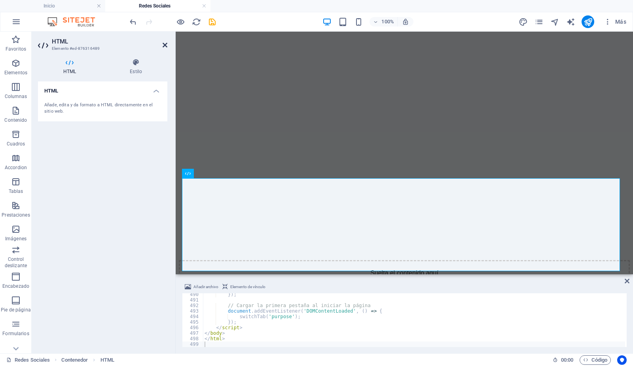
click at [165, 44] on icon at bounding box center [165, 45] width 5 height 6
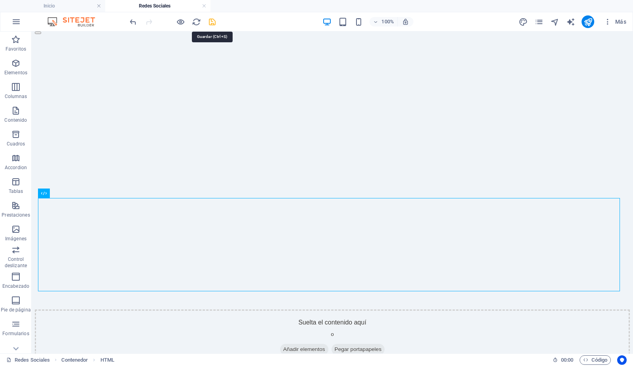
click at [211, 22] on icon "save" at bounding box center [212, 21] width 9 height 9
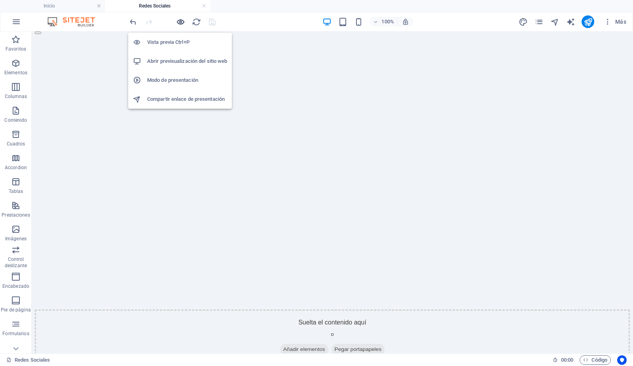
click at [180, 21] on icon "button" at bounding box center [180, 21] width 9 height 9
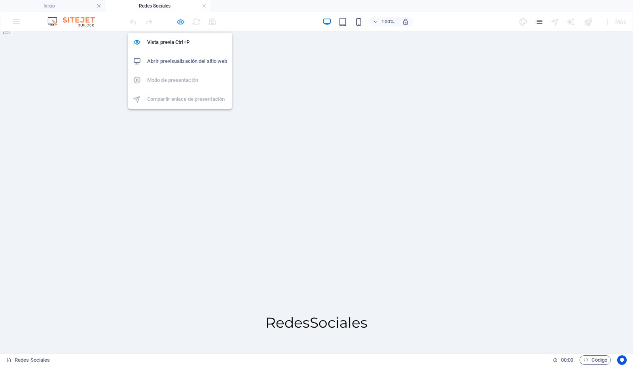
scroll to position [206, 0]
click at [178, 61] on h6 "Abrir previsualización del sitio web" at bounding box center [187, 61] width 80 height 9
click at [180, 22] on icon "button" at bounding box center [180, 21] width 9 height 9
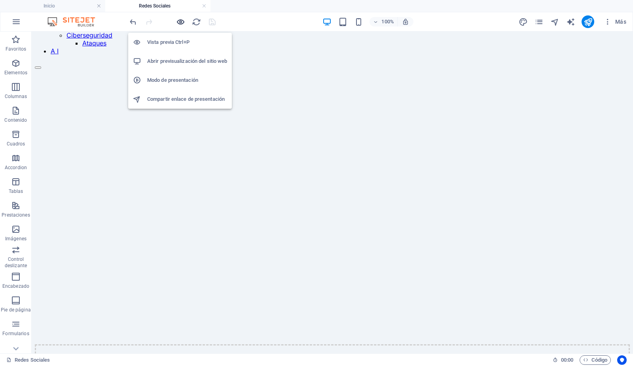
scroll to position [240, 0]
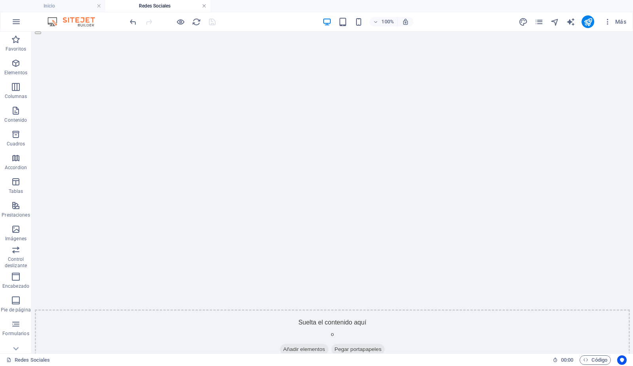
click at [205, 6] on link at bounding box center [204, 6] width 5 height 8
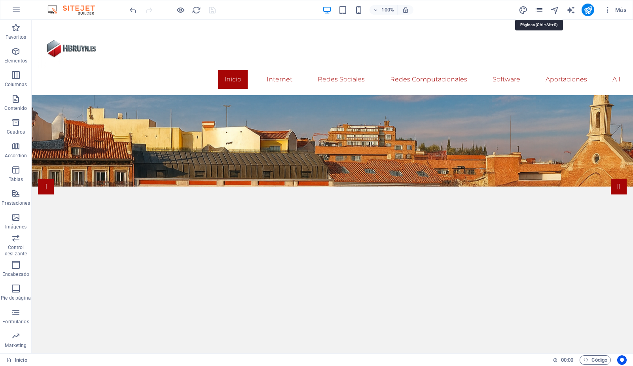
click at [539, 11] on icon "pages" at bounding box center [538, 10] width 9 height 9
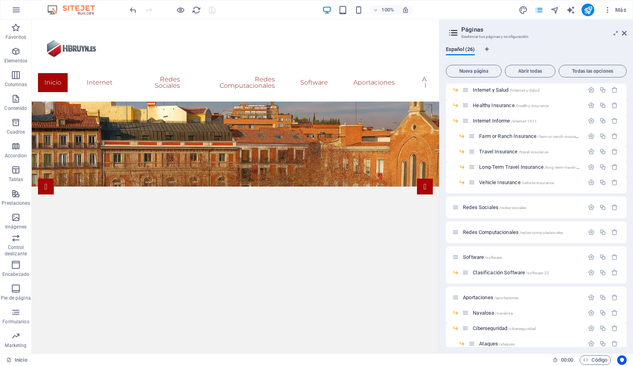
scroll to position [170, 0]
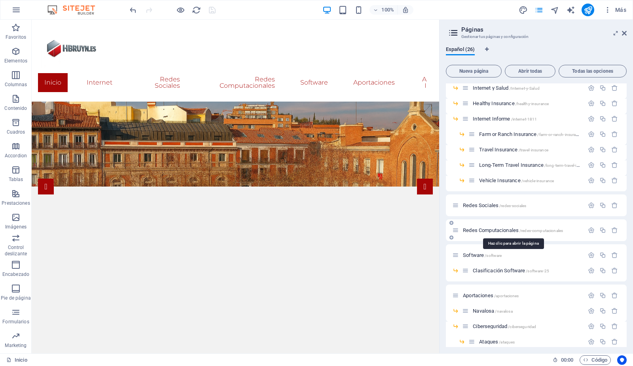
click at [488, 229] on span "Redes Computacionales /redes-computacionales" at bounding box center [513, 230] width 100 height 6
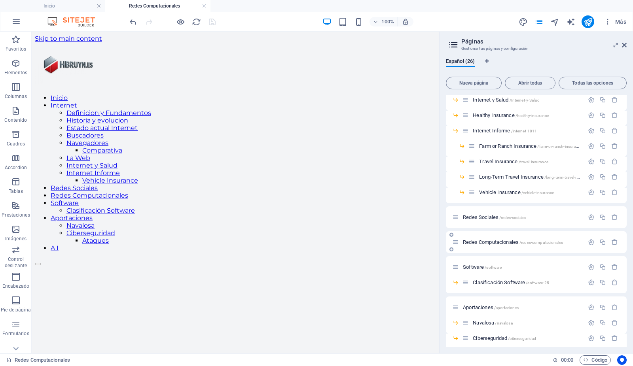
scroll to position [0, 0]
click at [624, 44] on icon at bounding box center [624, 45] width 5 height 6
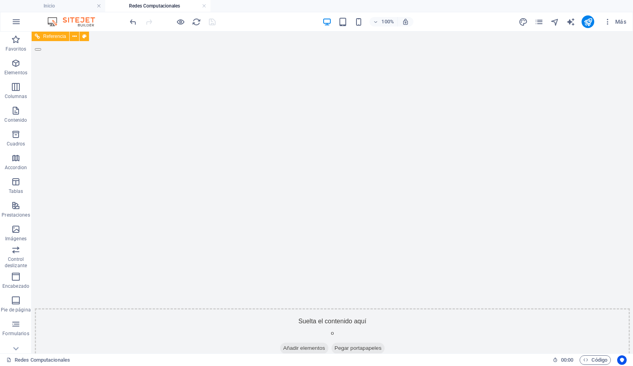
scroll to position [215, 0]
click at [87, 85] on icon at bounding box center [85, 86] width 4 height 8
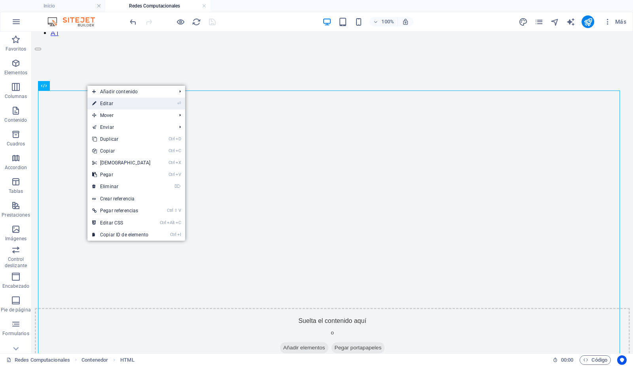
click at [108, 103] on link "⏎ Editar" at bounding box center [121, 104] width 68 height 12
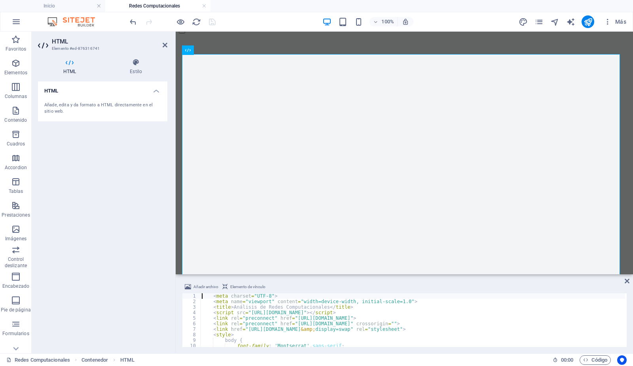
scroll to position [232, 0]
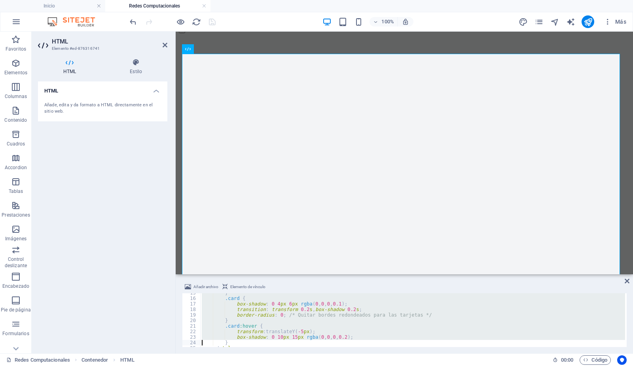
type textarea "</style>"
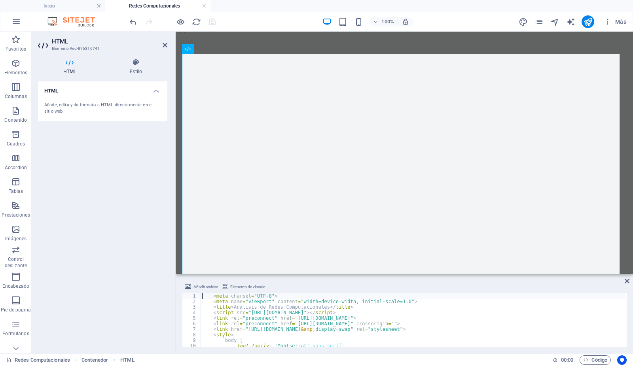
scroll to position [0, 0]
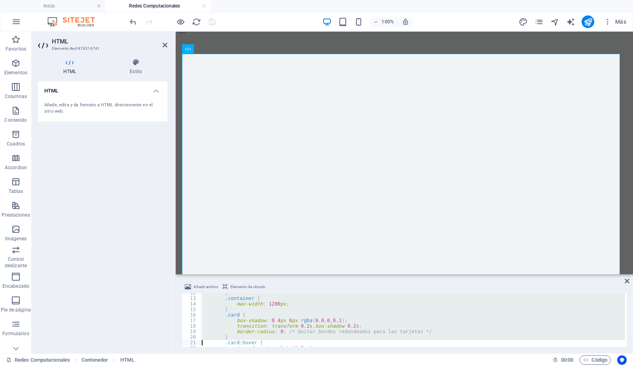
type textarea "</style>"
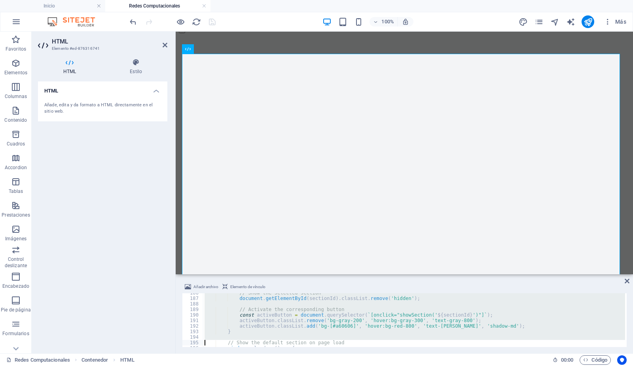
type textarea "</script>"
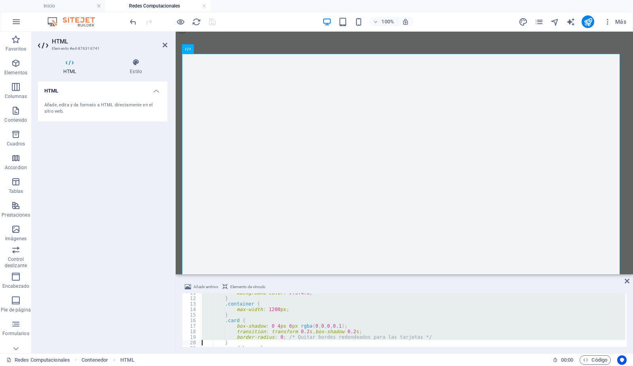
type textarea "</style>"
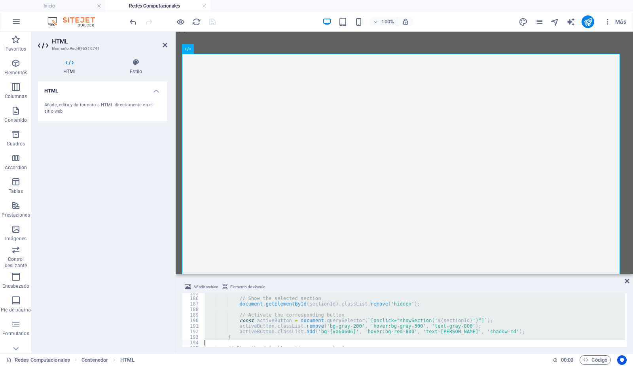
type textarea "</script>"
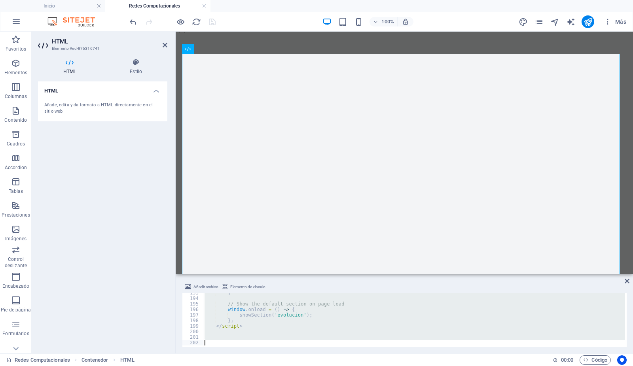
scroll to position [1066, 0]
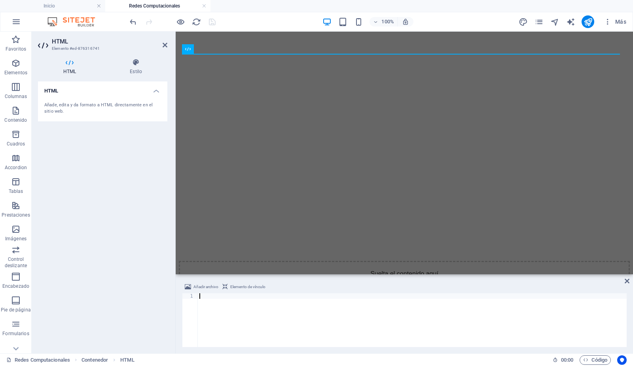
paste textarea "</html>"
type textarea "</html>"
click at [165, 44] on icon at bounding box center [165, 45] width 5 height 6
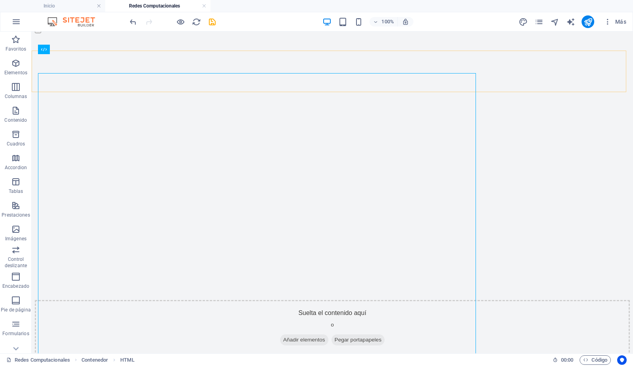
scroll to position [213, 0]
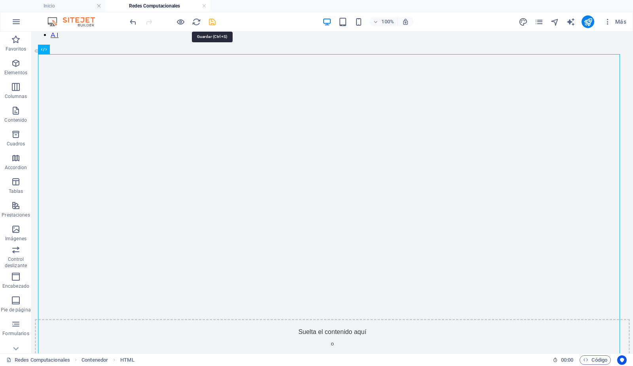
click at [212, 21] on icon "save" at bounding box center [212, 21] width 9 height 9
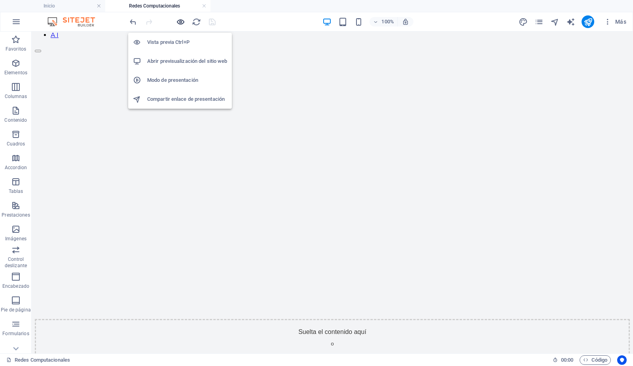
click at [182, 22] on icon "button" at bounding box center [180, 21] width 9 height 9
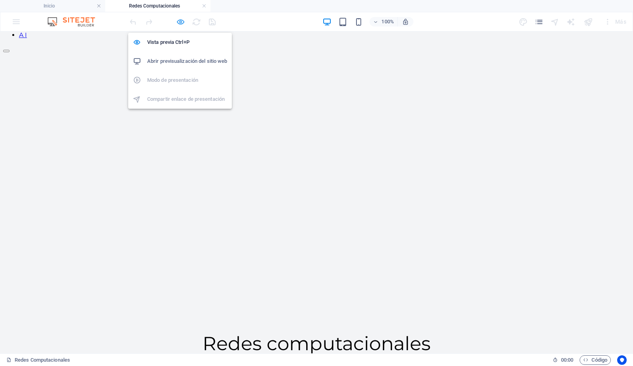
scroll to position [195, 0]
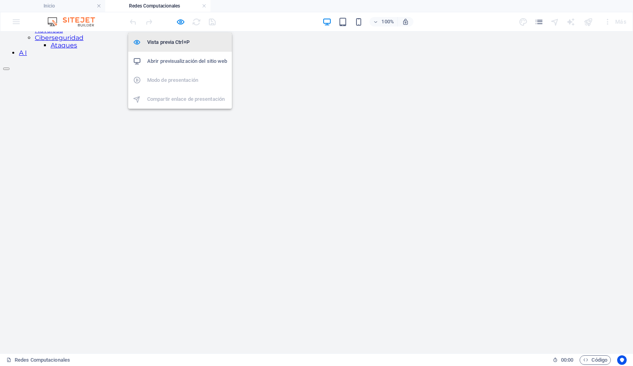
click at [169, 42] on h6 "Vista previa Ctrl+P" at bounding box center [187, 42] width 80 height 9
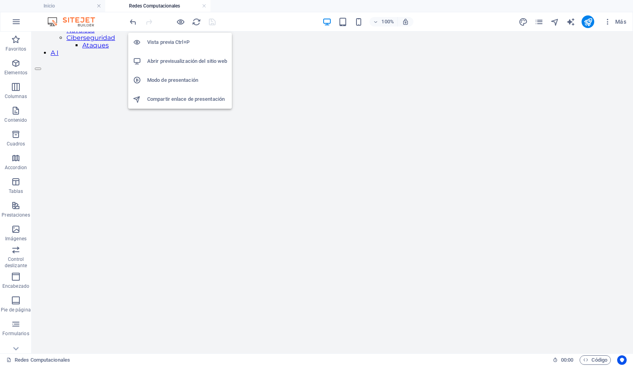
scroll to position [213, 0]
click at [170, 61] on h6 "Abrir previsualización del sitio web" at bounding box center [187, 61] width 80 height 9
click at [182, 22] on icon "button" at bounding box center [180, 21] width 9 height 9
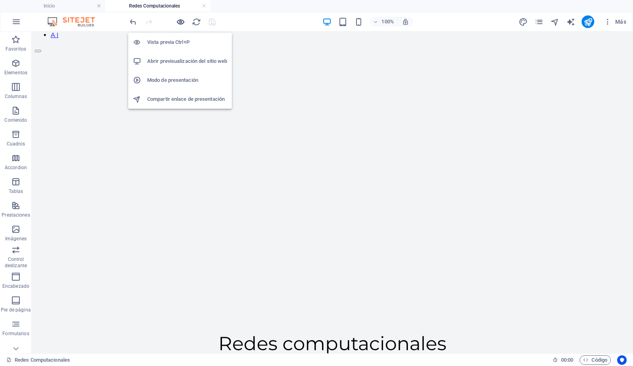
scroll to position [195, 0]
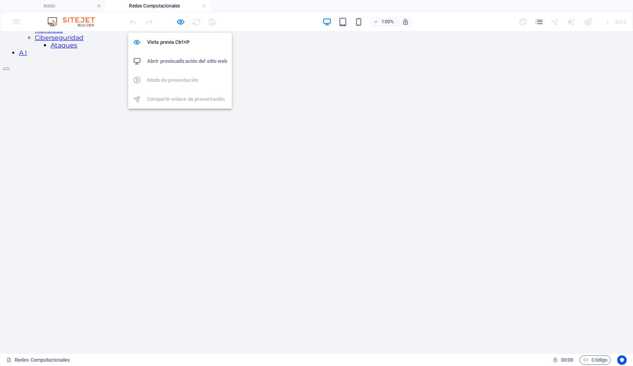
click at [174, 64] on h6 "Abrir previsualización del sitio web" at bounding box center [187, 61] width 80 height 9
